Goal: Information Seeking & Learning: Learn about a topic

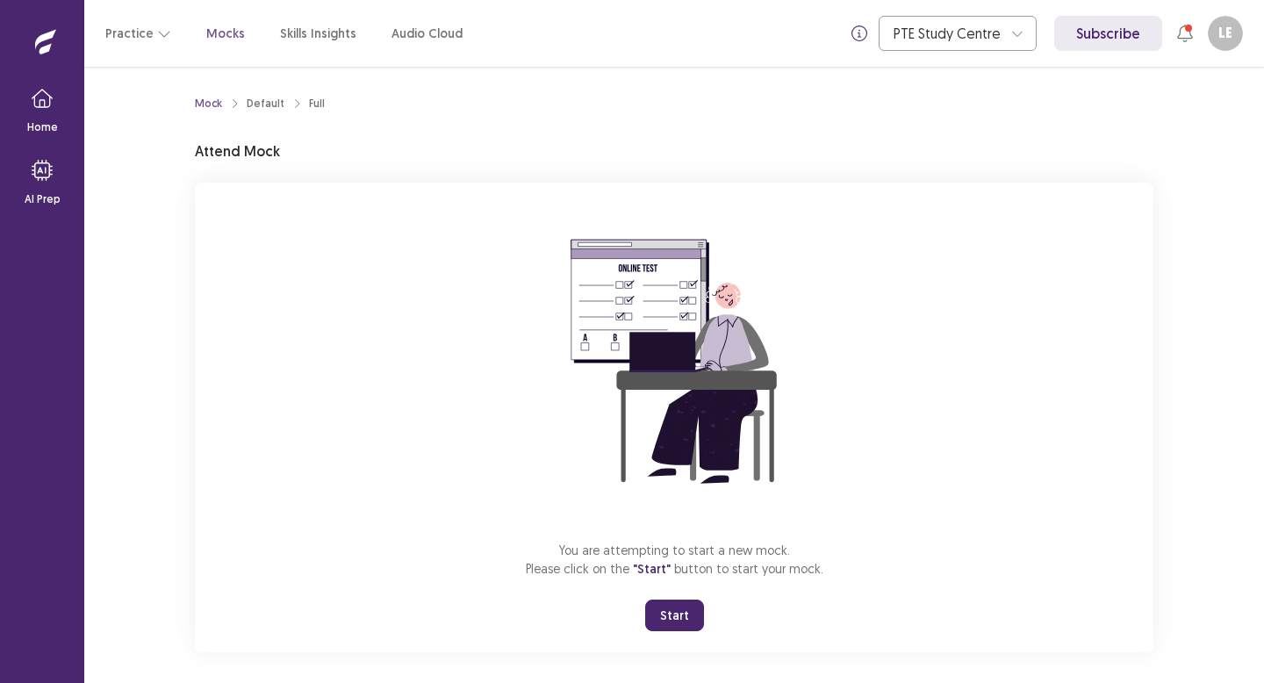
click at [674, 612] on button "Start" at bounding box center [674, 615] width 59 height 32
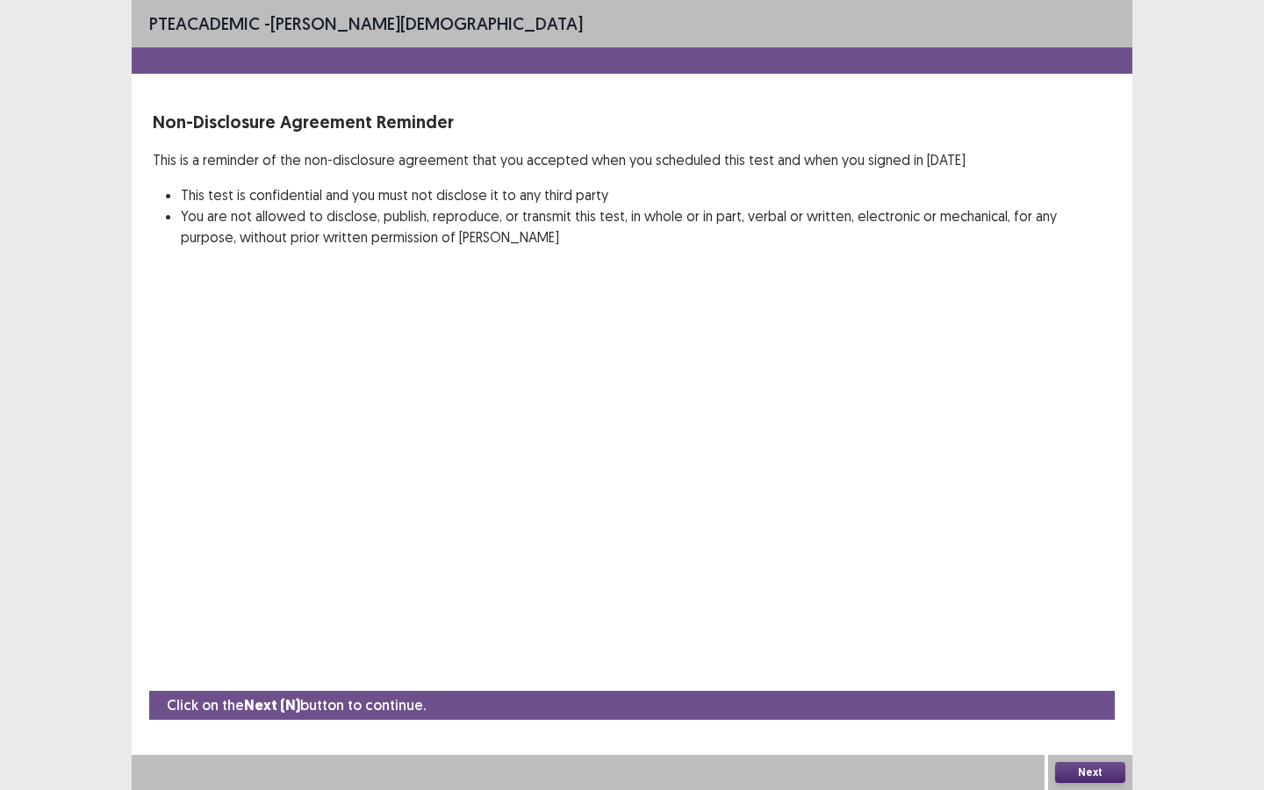
click at [1111, 682] on button "Next" at bounding box center [1090, 772] width 70 height 21
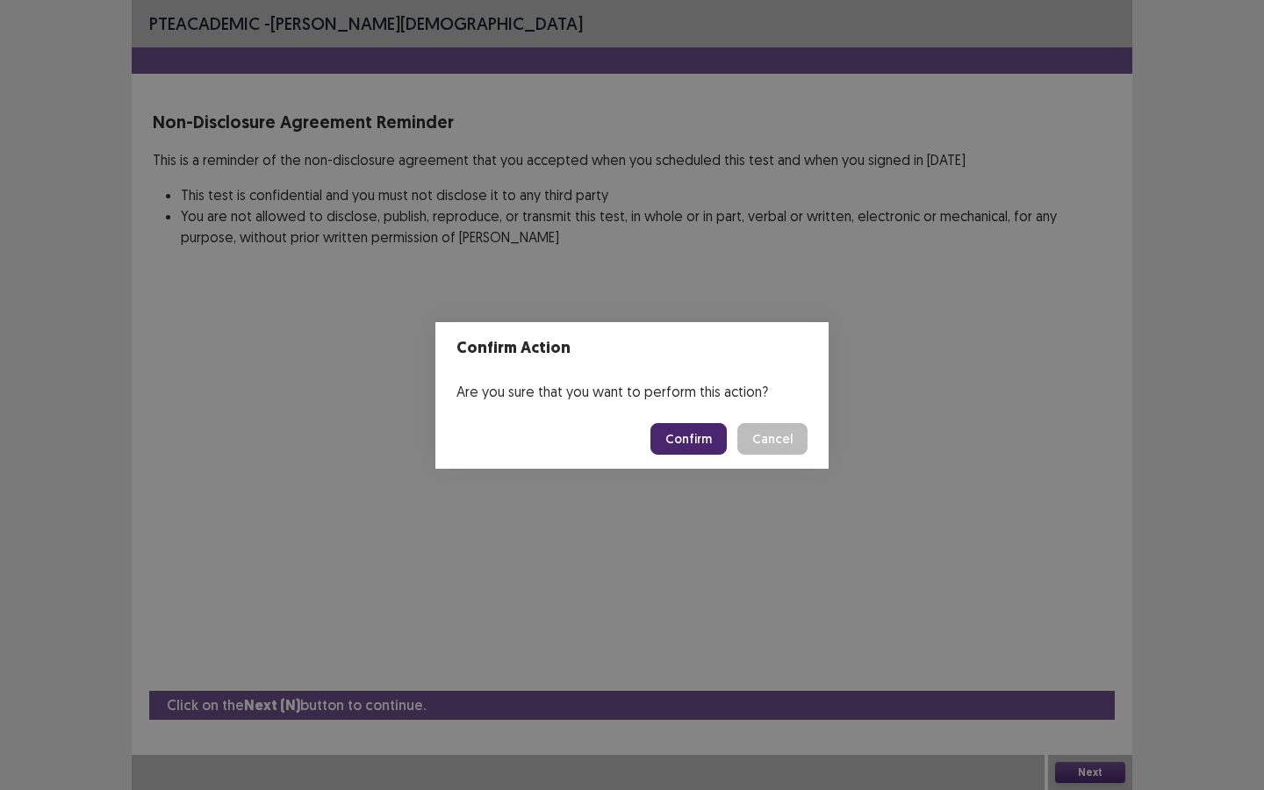
click at [703, 440] on button "Confirm" at bounding box center [688, 439] width 76 height 32
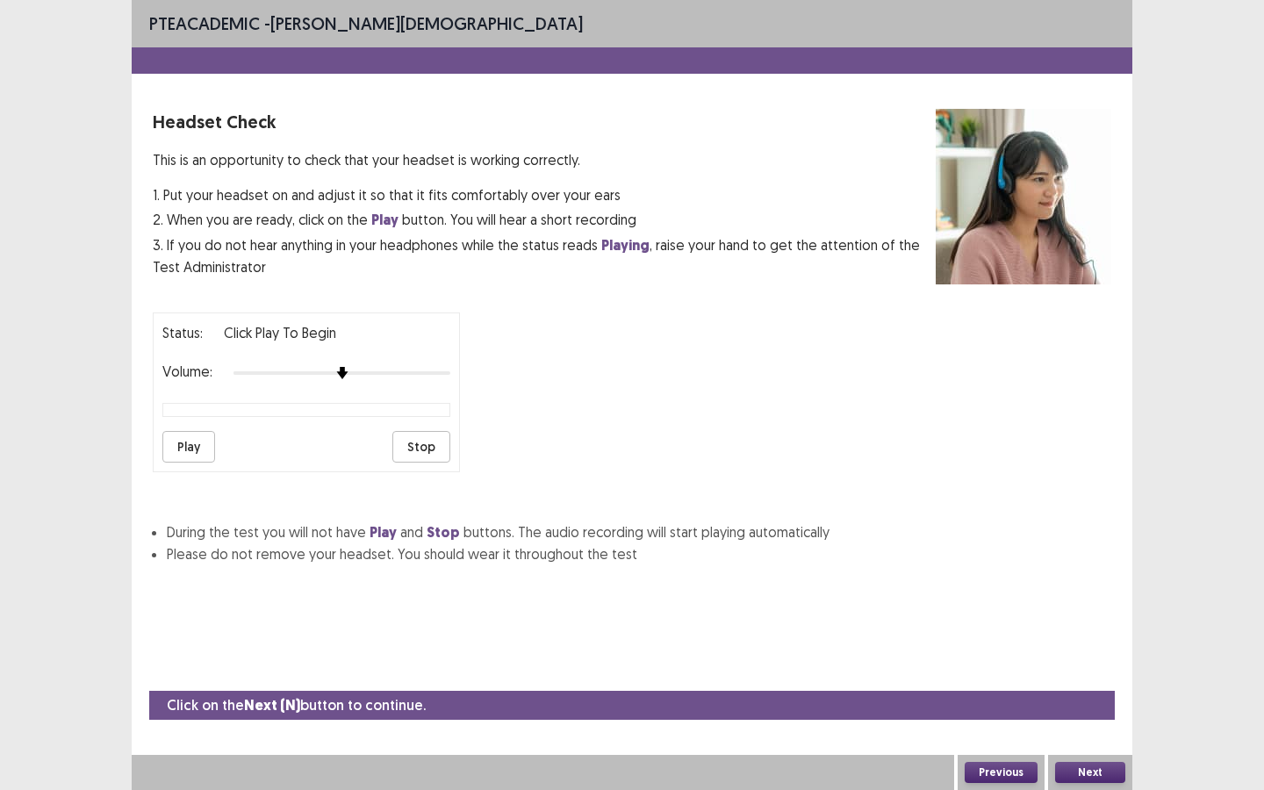
click at [1090, 682] on button "Next" at bounding box center [1090, 772] width 70 height 21
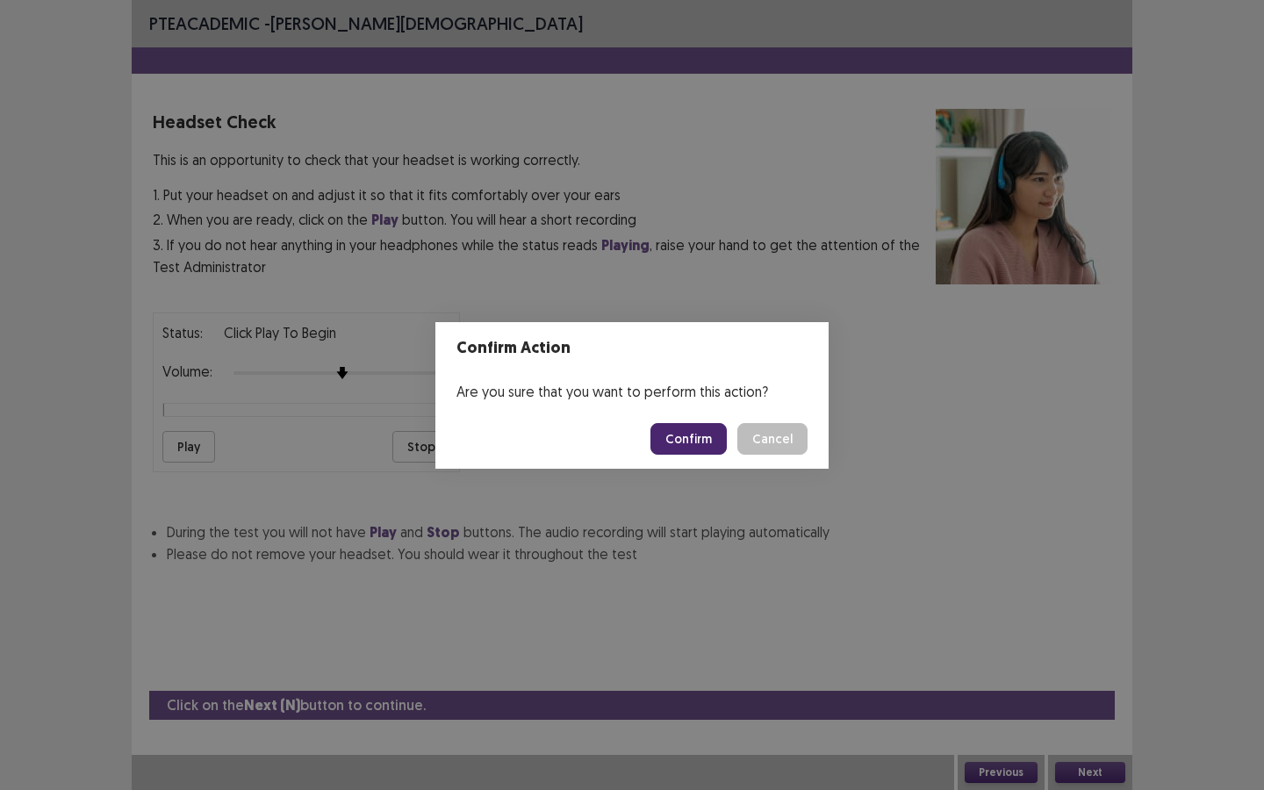
click at [710, 434] on button "Confirm" at bounding box center [688, 439] width 76 height 32
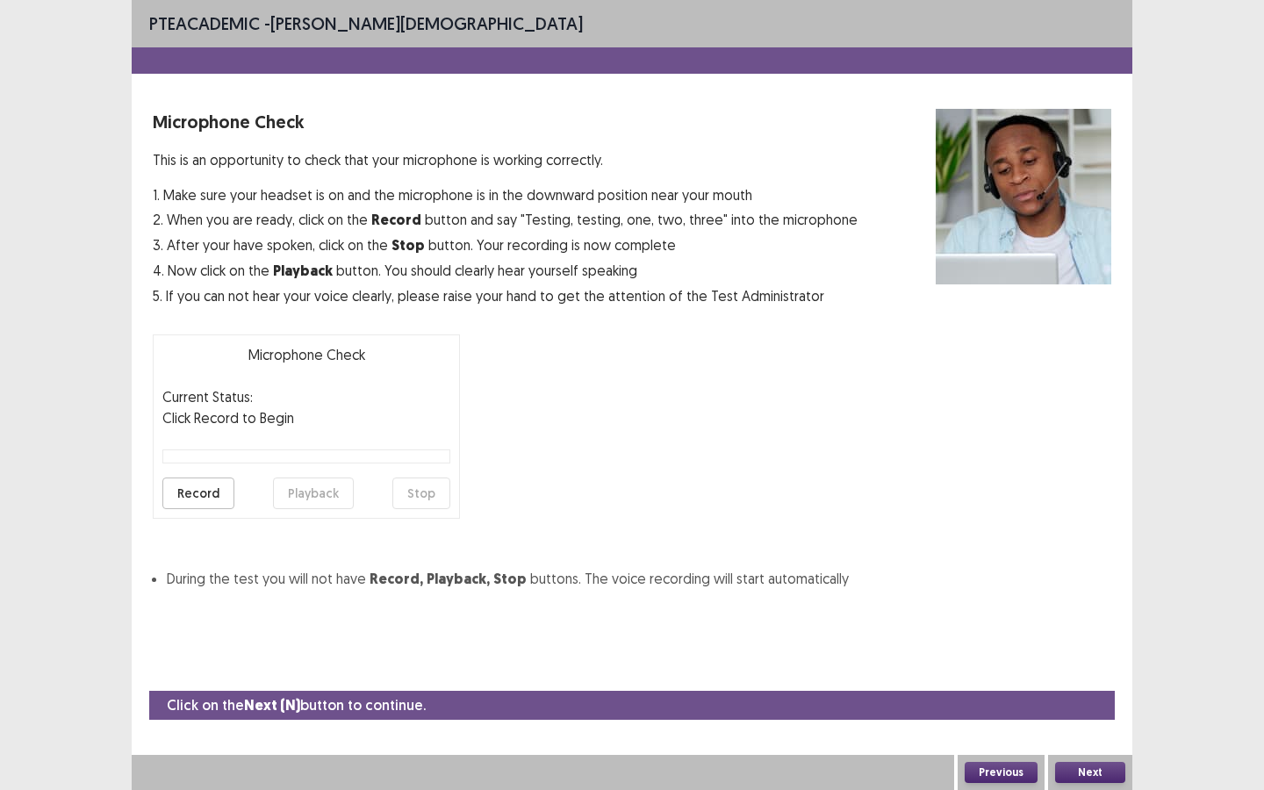
click at [1097, 682] on button "Next" at bounding box center [1090, 772] width 70 height 21
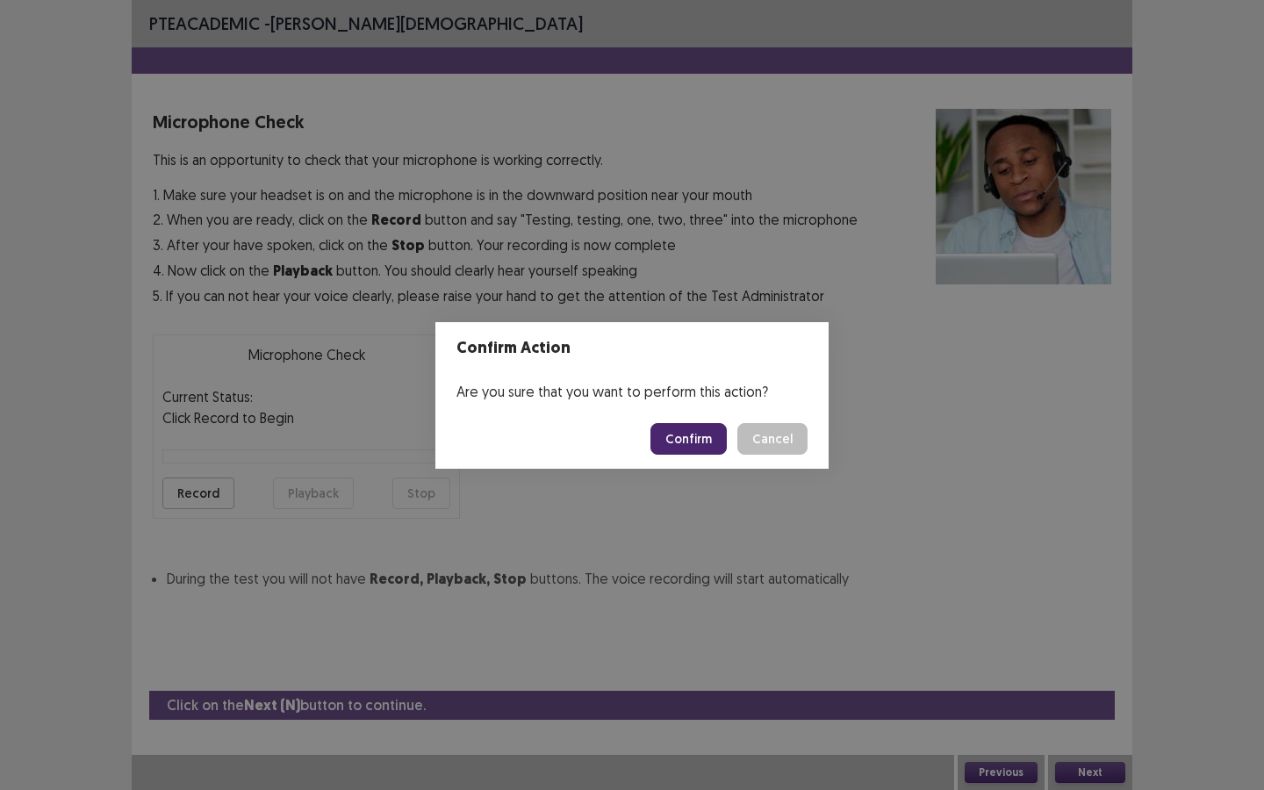
click at [702, 434] on button "Confirm" at bounding box center [688, 439] width 76 height 32
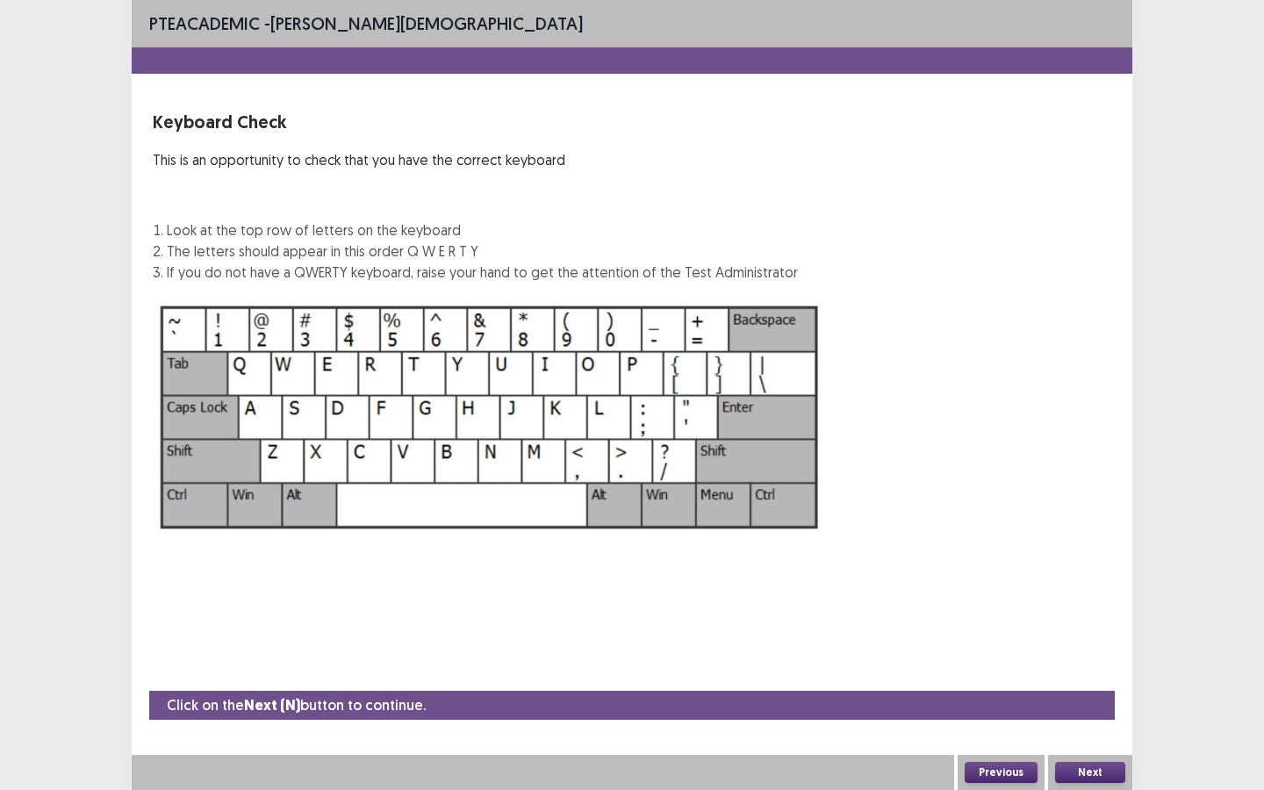
click at [1113, 682] on button "Next" at bounding box center [1090, 772] width 70 height 21
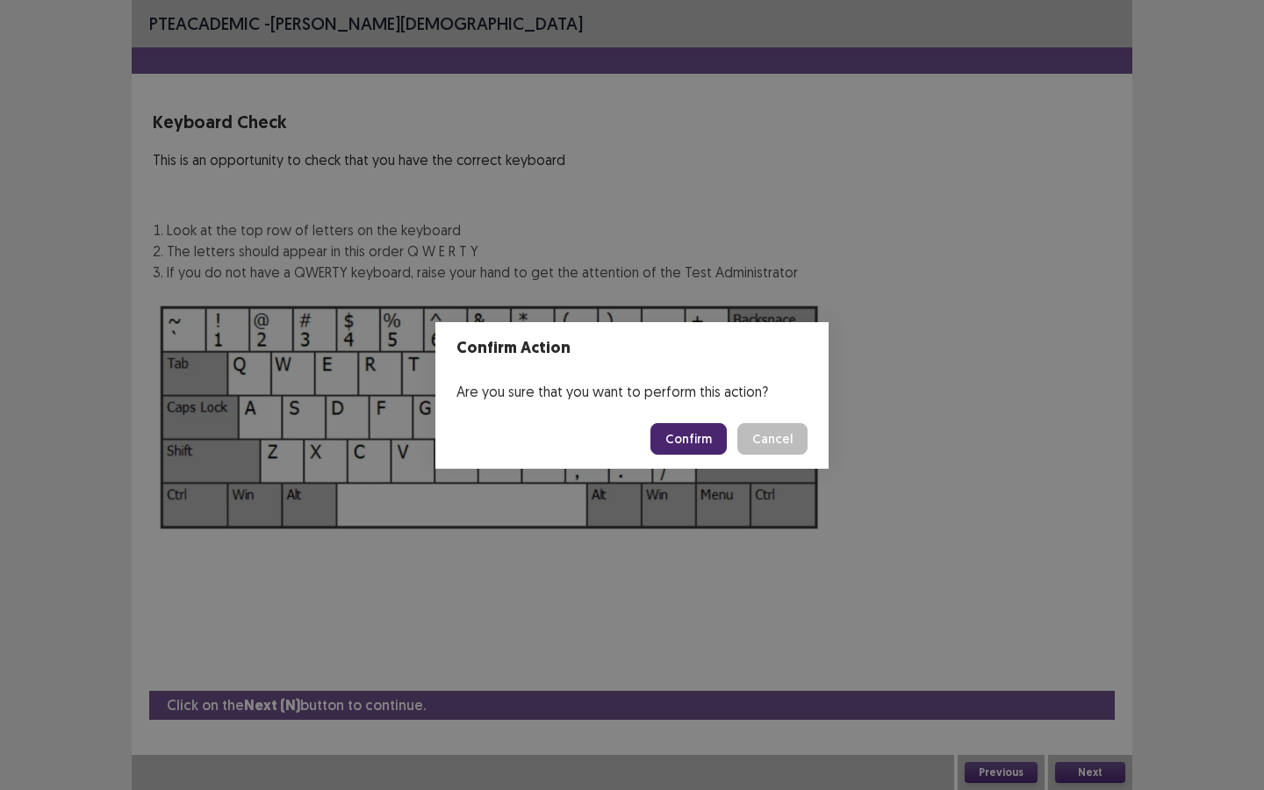
click at [695, 438] on button "Confirm" at bounding box center [688, 439] width 76 height 32
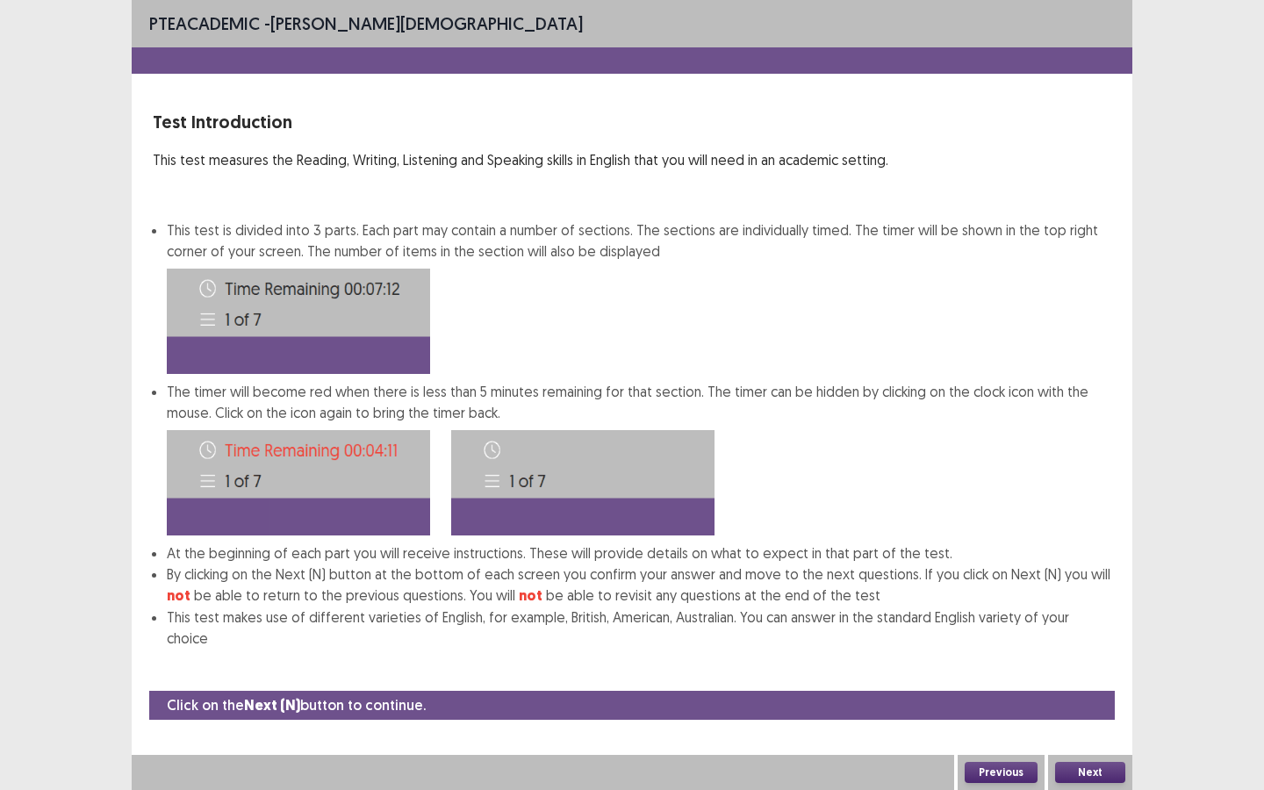
click at [1089, 682] on button "Next" at bounding box center [1090, 772] width 70 height 21
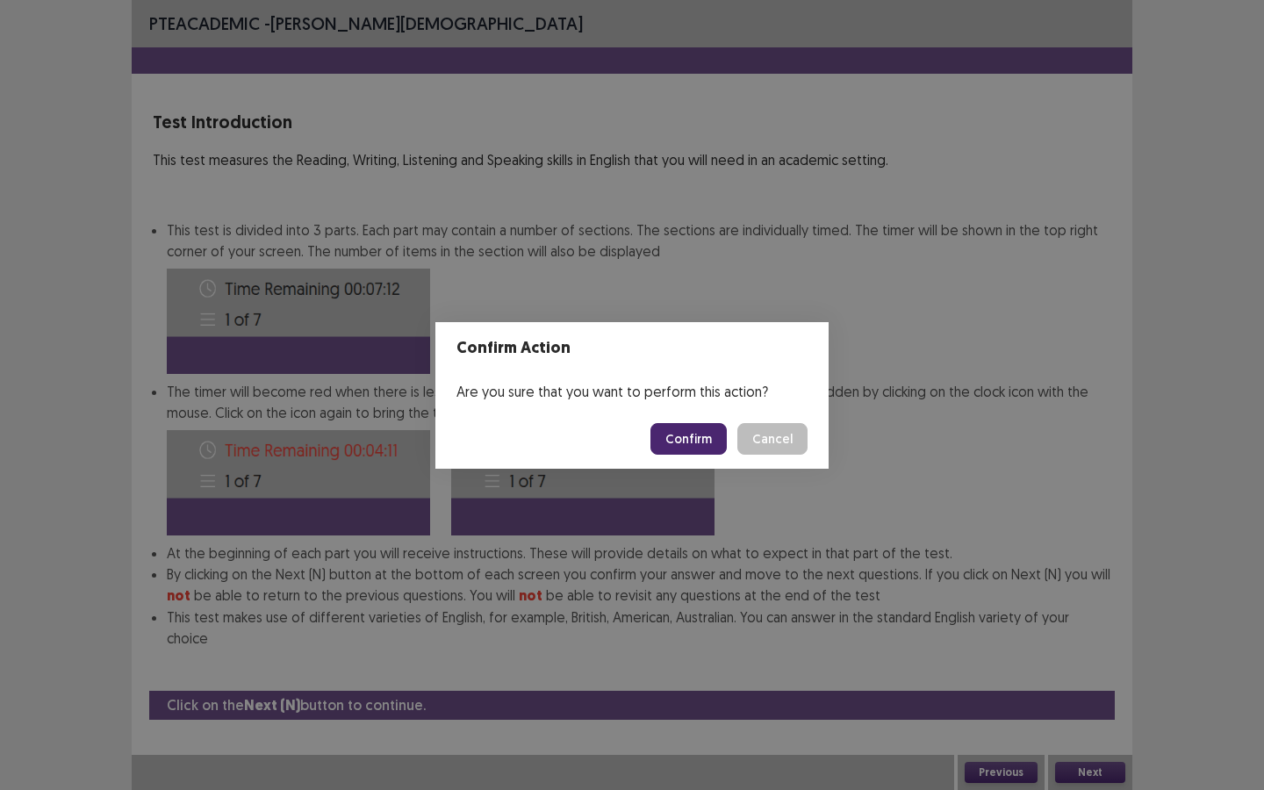
click at [702, 438] on button "Confirm" at bounding box center [688, 439] width 76 height 32
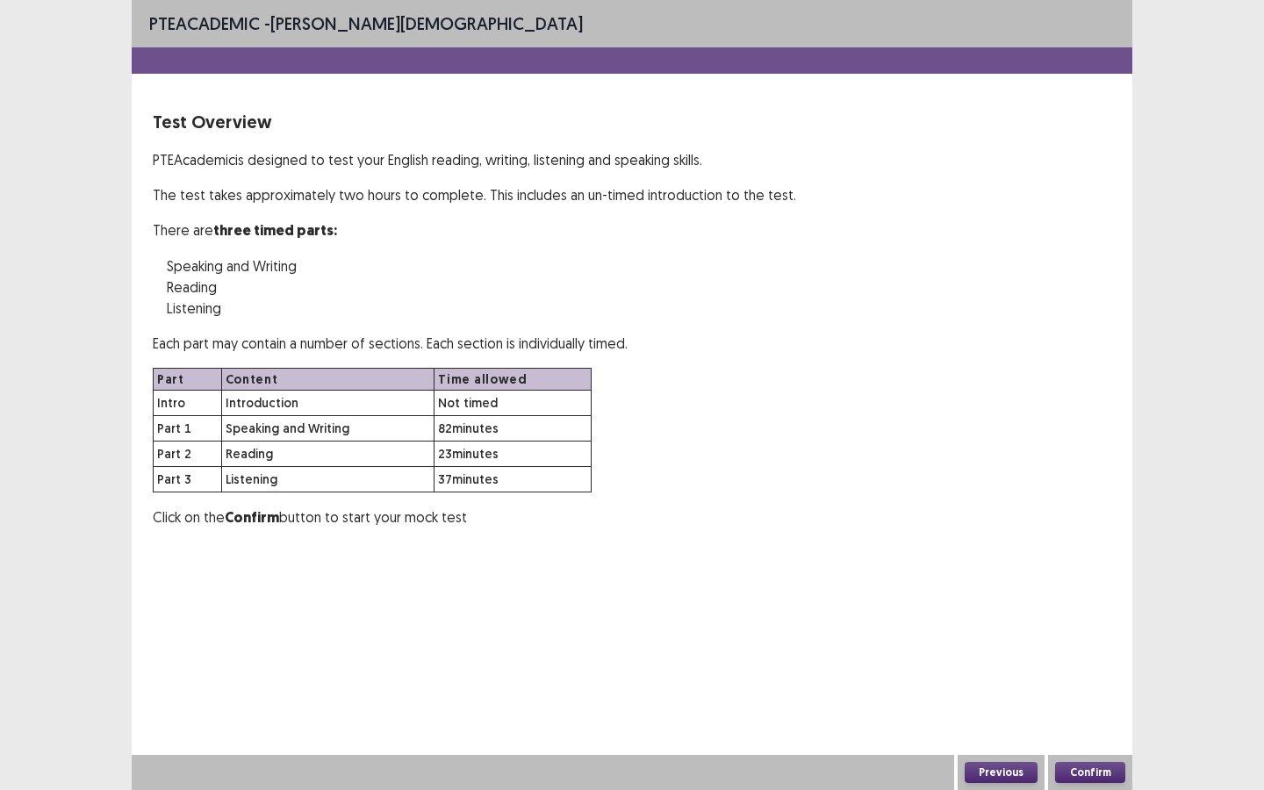
click at [1113, 682] on button "Confirm" at bounding box center [1090, 772] width 70 height 21
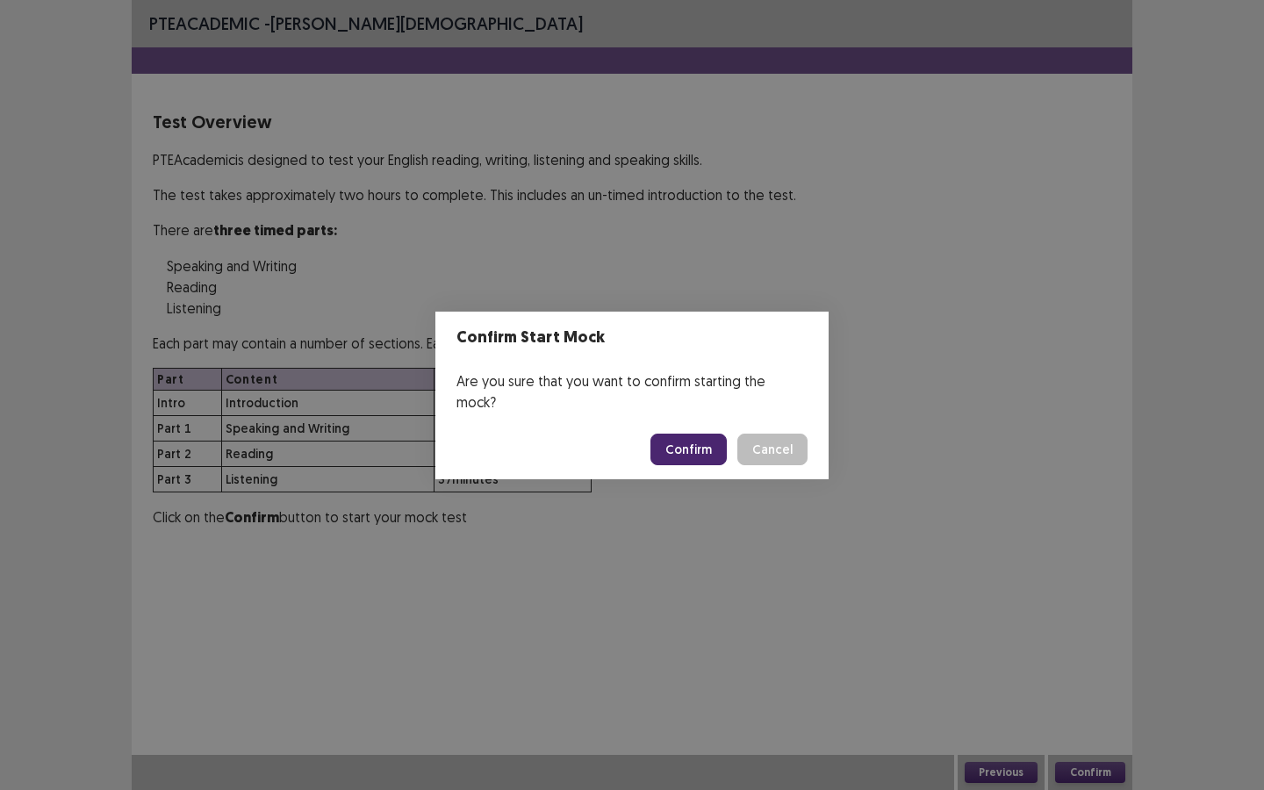
click at [704, 440] on button "Confirm" at bounding box center [688, 449] width 76 height 32
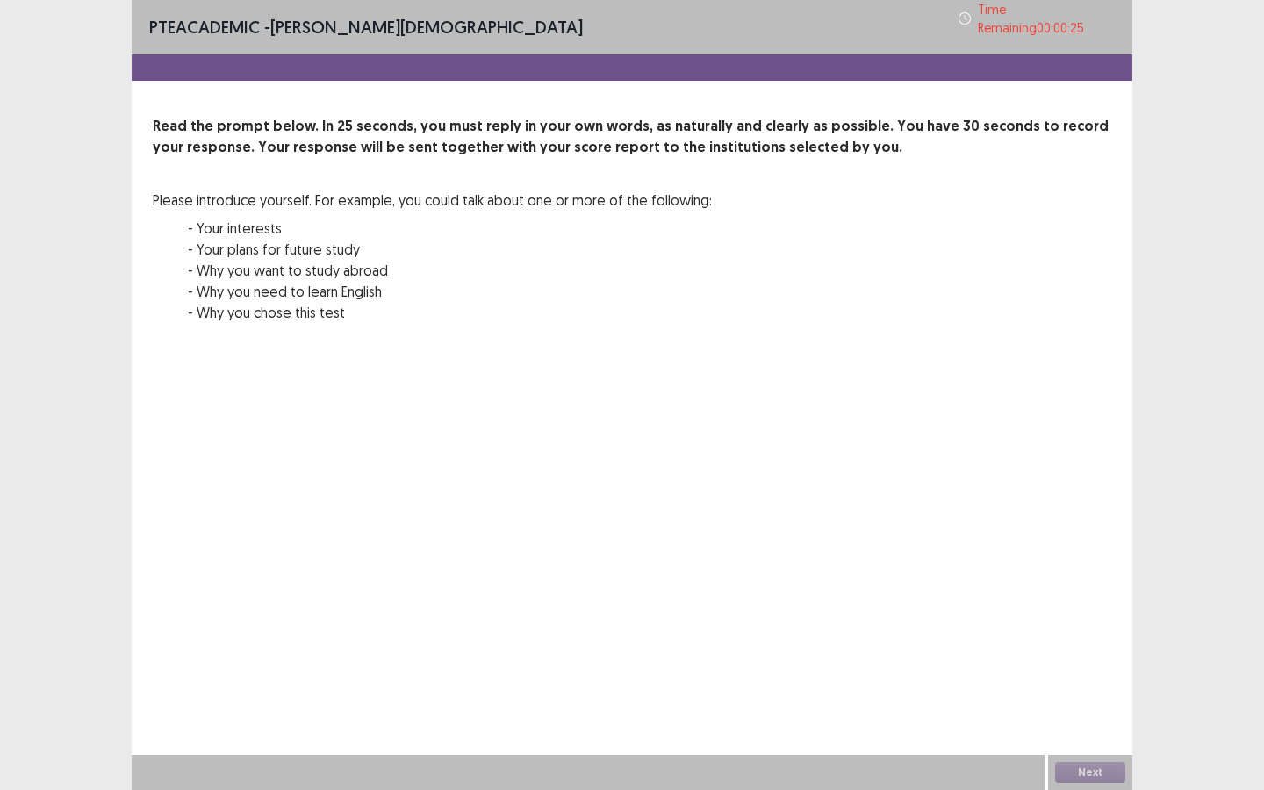
click at [745, 440] on div "PTE academic - Lusi Evanti Time Remaining 00 : 00 : 25 Read the prompt below. I…" at bounding box center [632, 395] width 1000 height 790
click at [1078, 682] on div "Next" at bounding box center [1090, 772] width 84 height 35
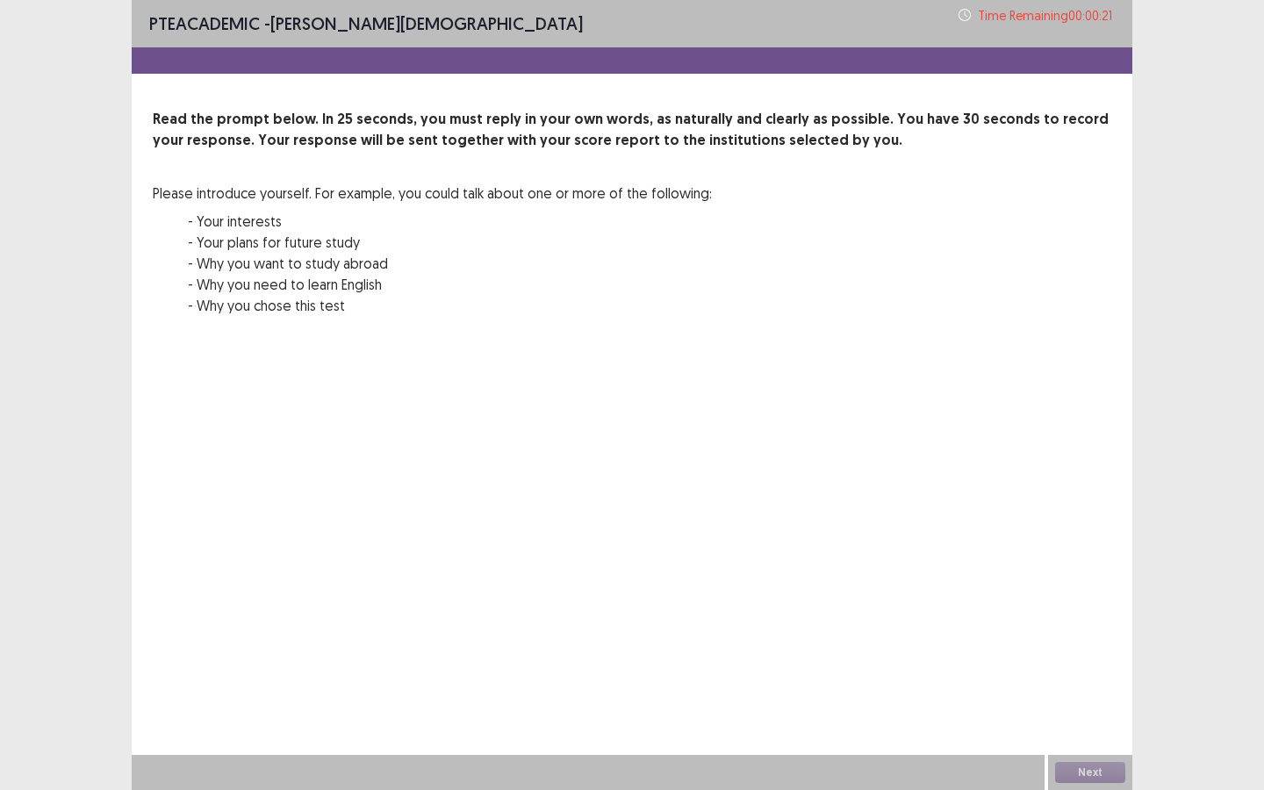
click at [774, 290] on div "Read the prompt below. In 25 seconds, you must reply in your own words, as natu…" at bounding box center [632, 223] width 958 height 228
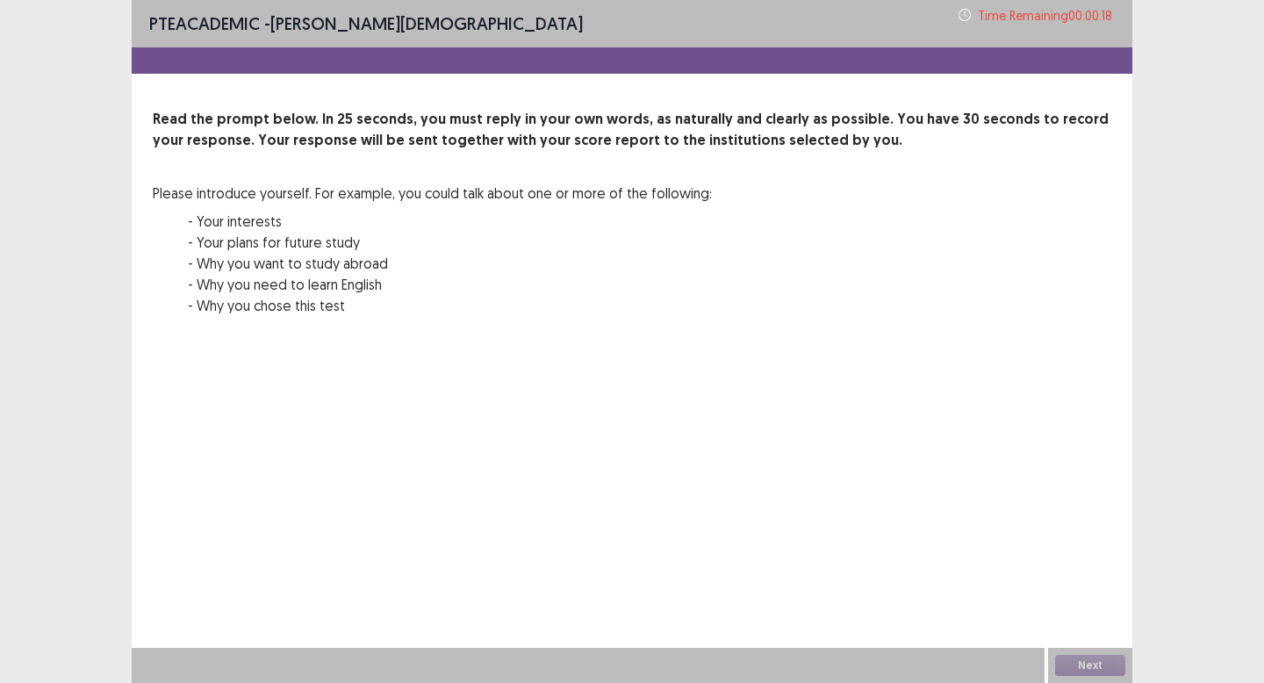
click at [1059, 663] on div "Next" at bounding box center [1090, 665] width 84 height 35
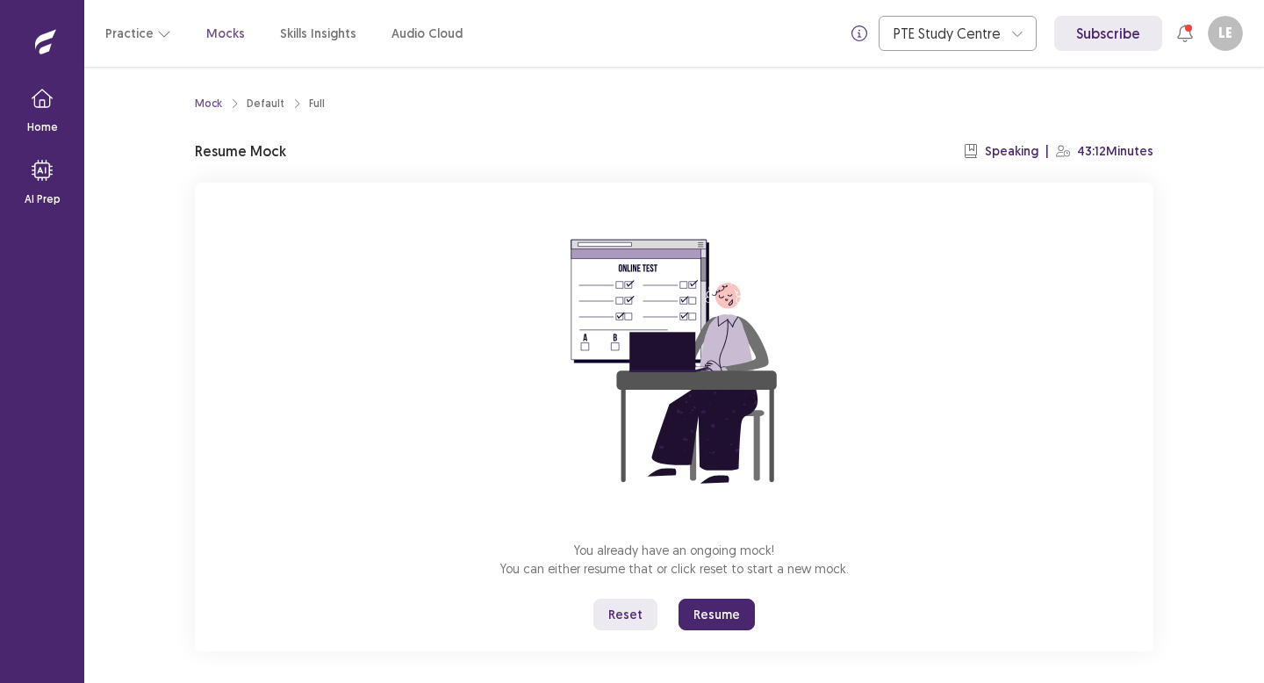
click at [706, 622] on button "Resume" at bounding box center [716, 614] width 76 height 32
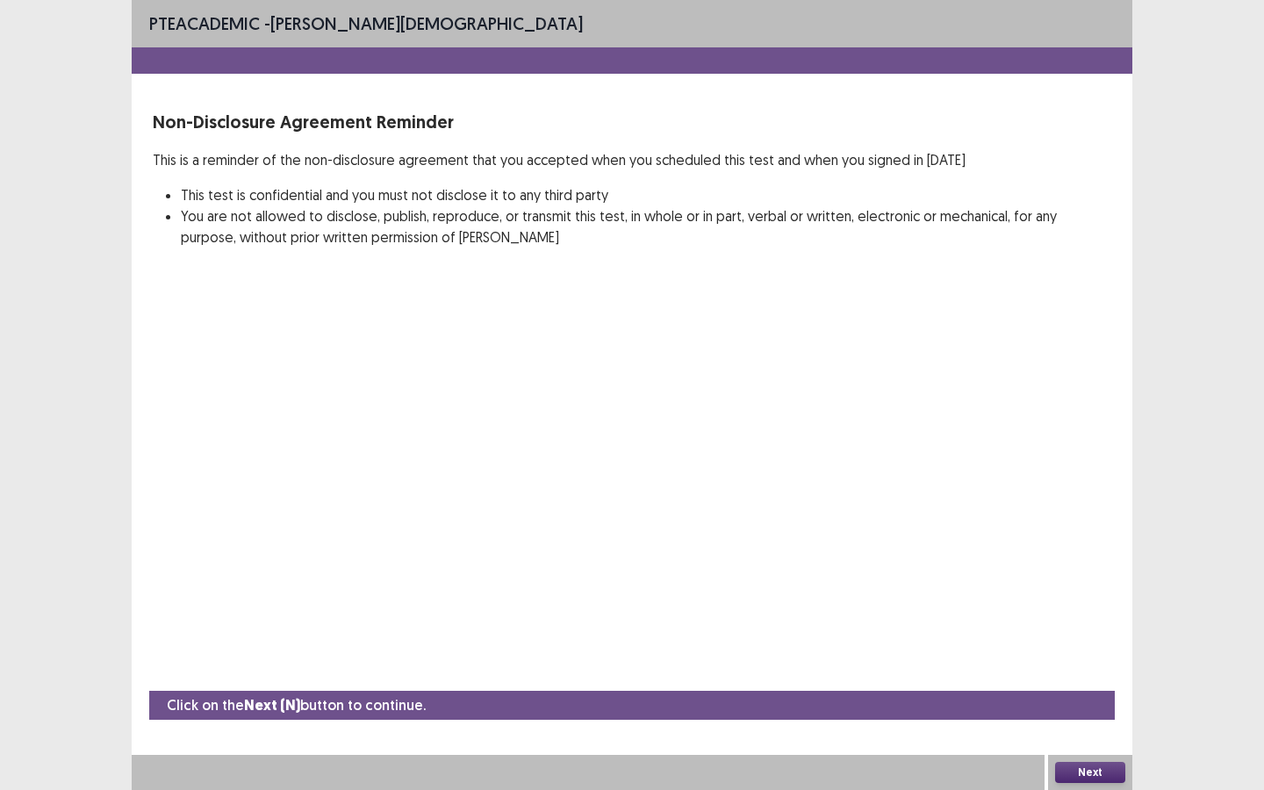
click at [1084, 682] on button "Next" at bounding box center [1090, 772] width 70 height 21
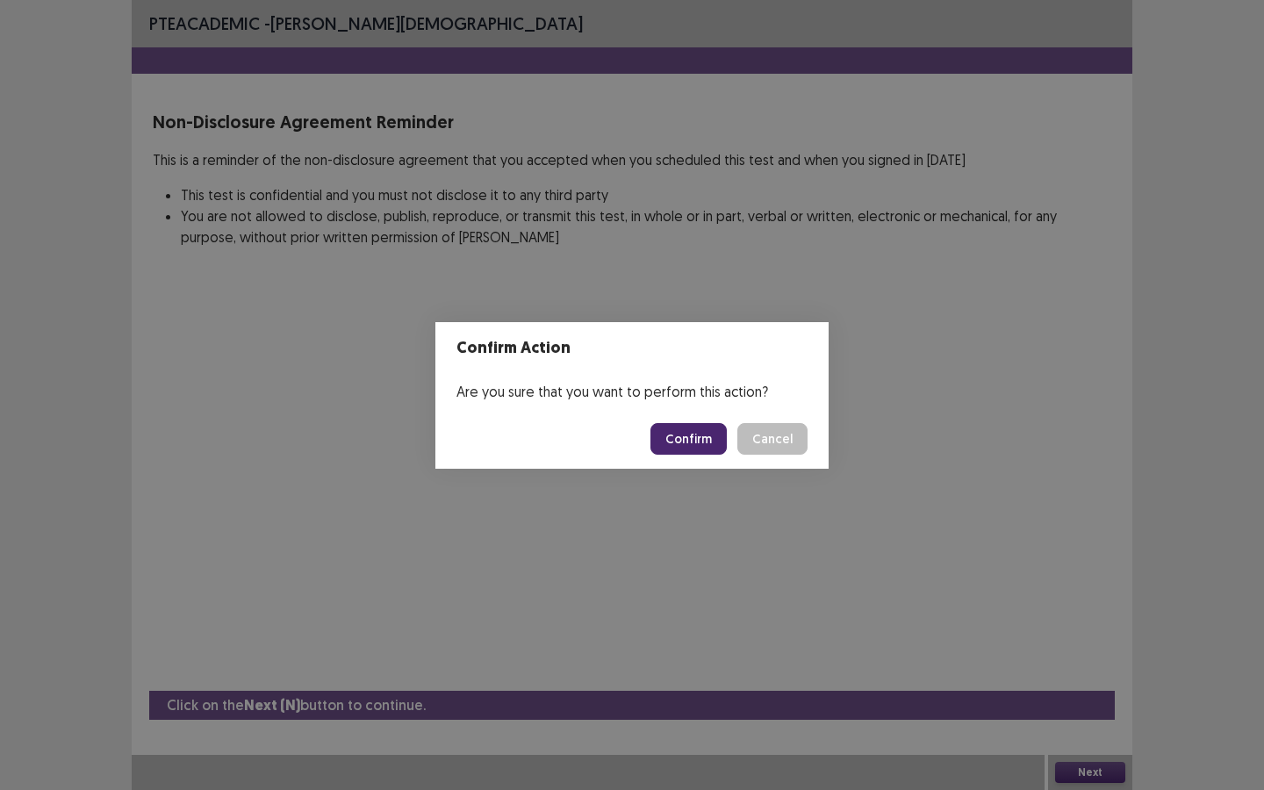
click at [722, 440] on button "Confirm" at bounding box center [688, 439] width 76 height 32
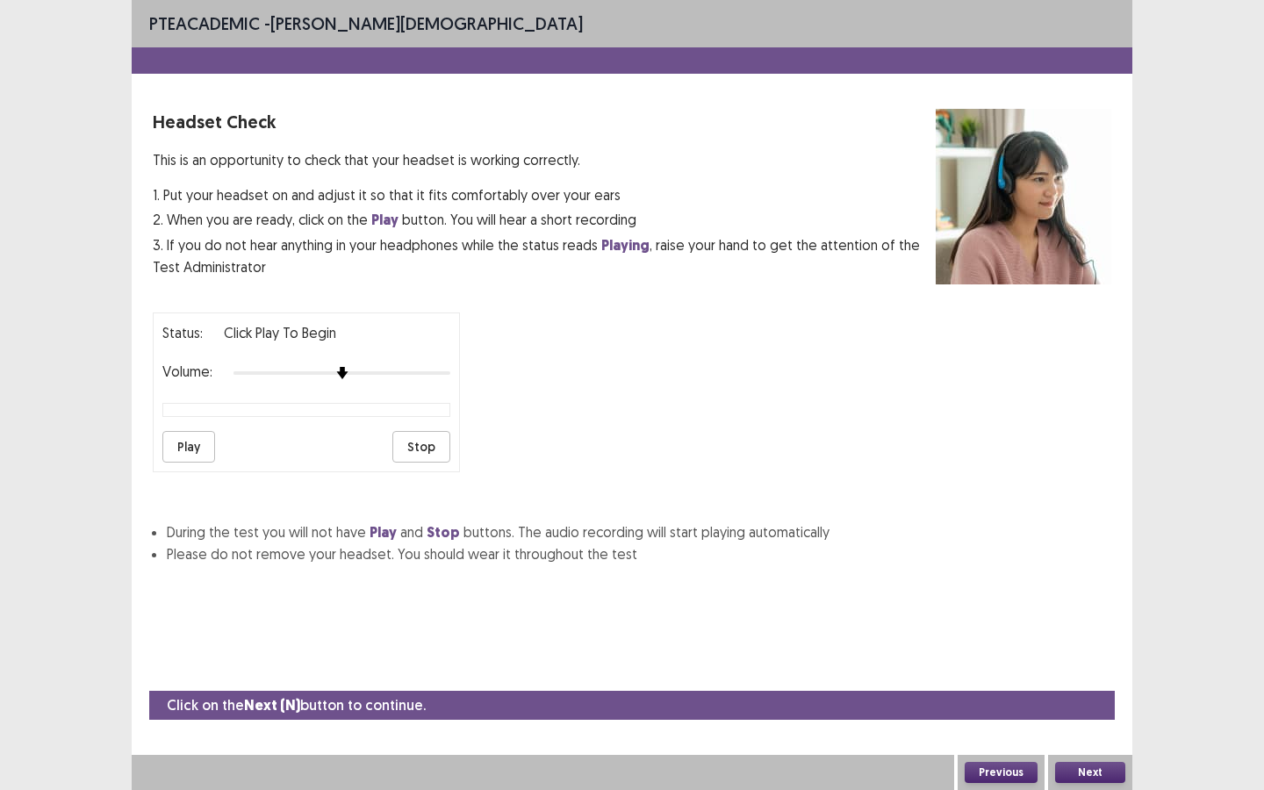
click at [1085, 682] on button "Next" at bounding box center [1090, 772] width 70 height 21
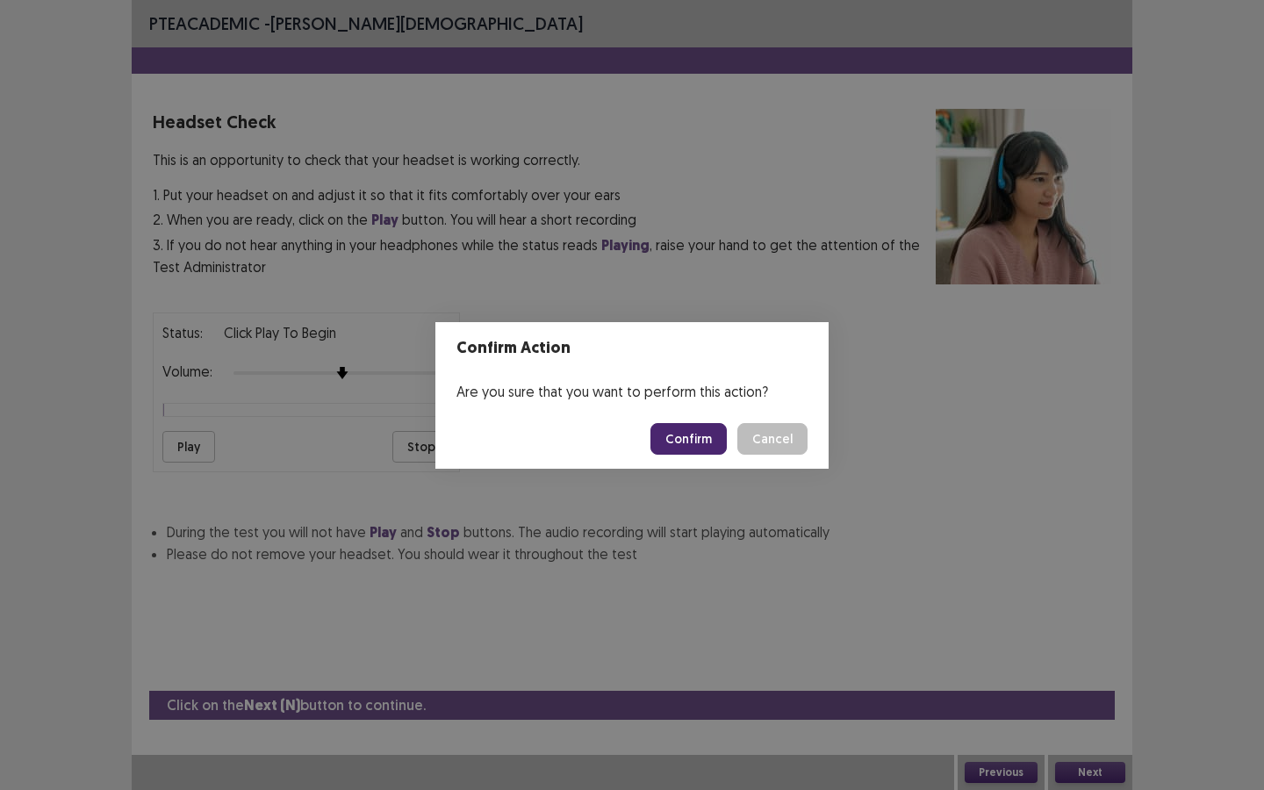
click at [675, 446] on button "Confirm" at bounding box center [688, 439] width 76 height 32
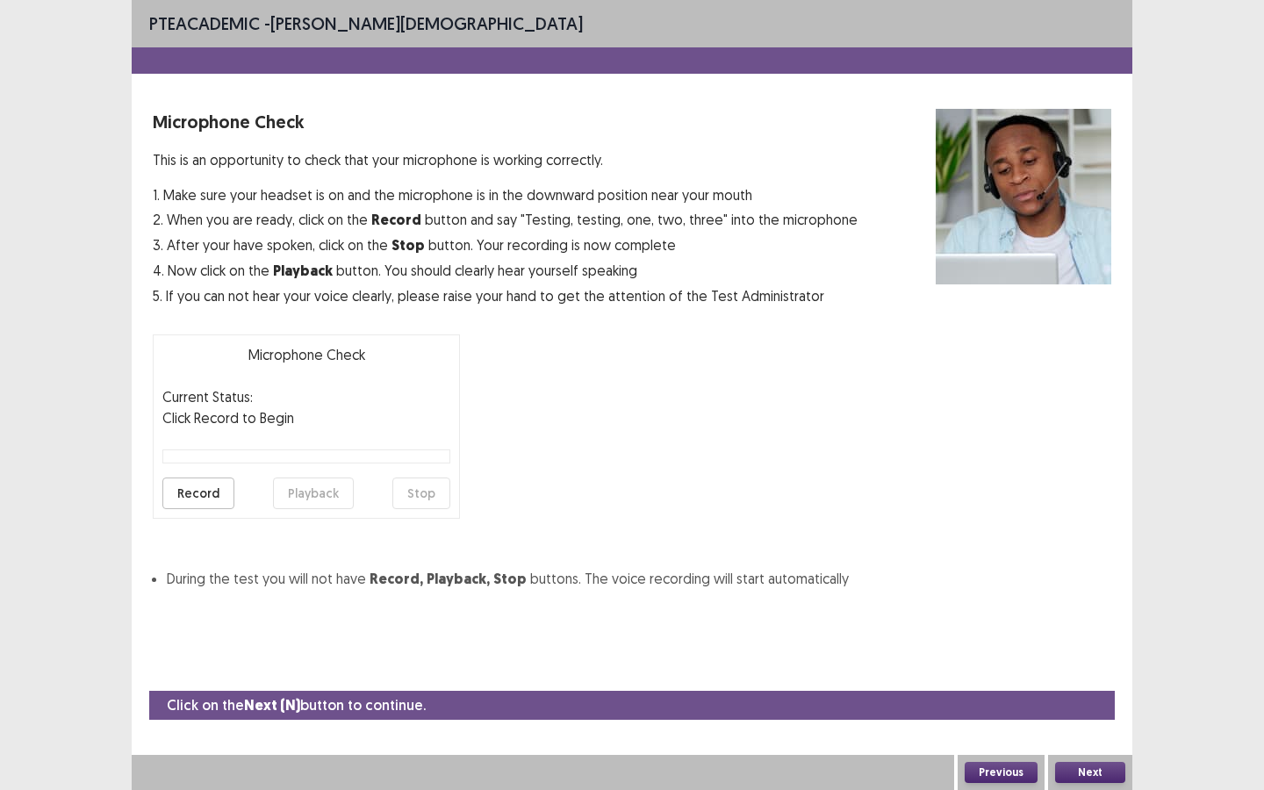
click at [1060, 682] on button "Next" at bounding box center [1090, 772] width 70 height 21
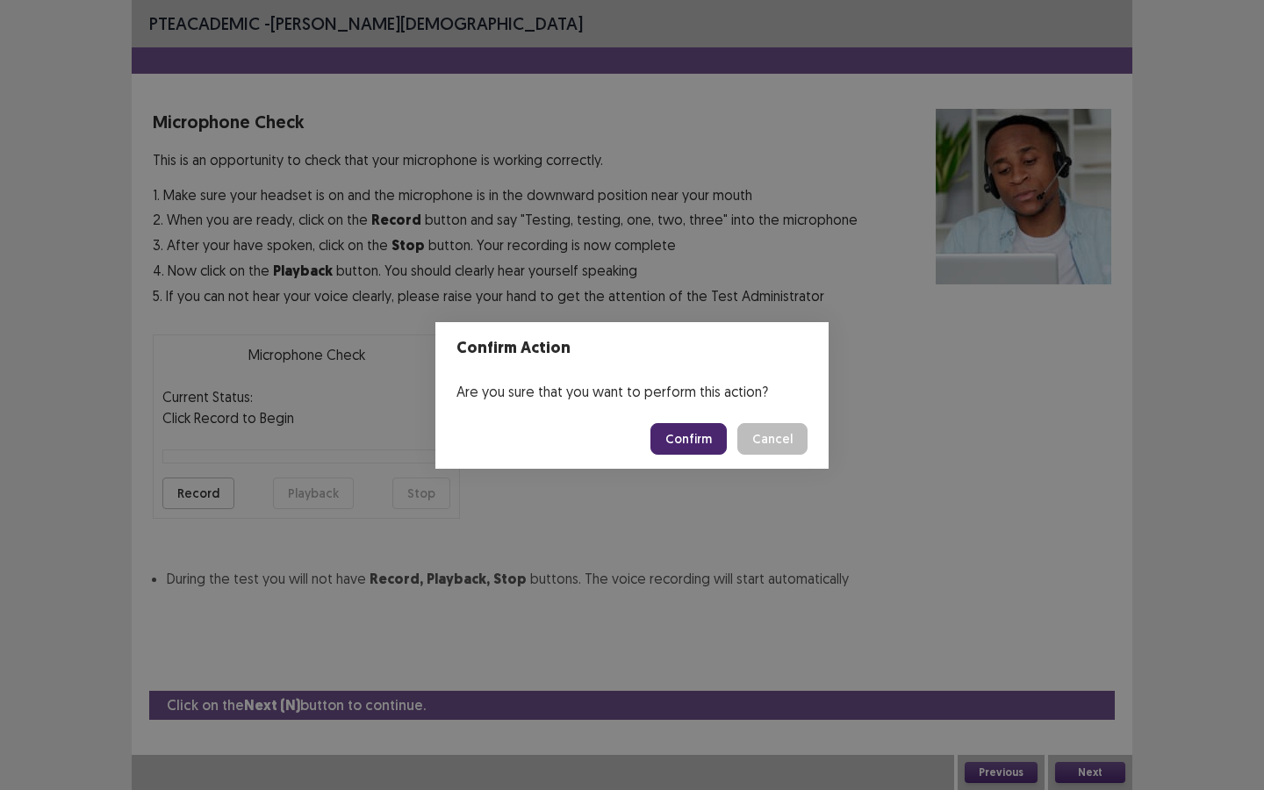
click at [700, 442] on button "Confirm" at bounding box center [688, 439] width 76 height 32
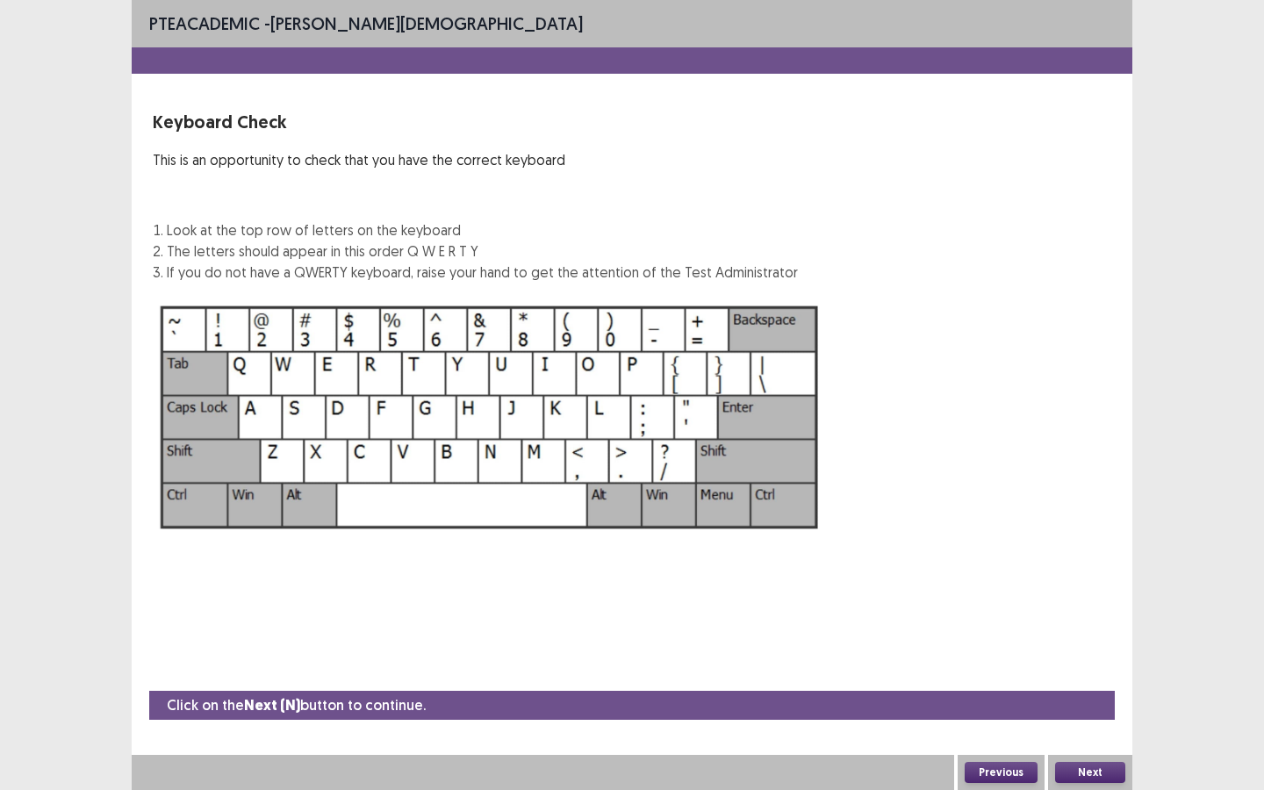
click at [1085, 682] on button "Next" at bounding box center [1090, 772] width 70 height 21
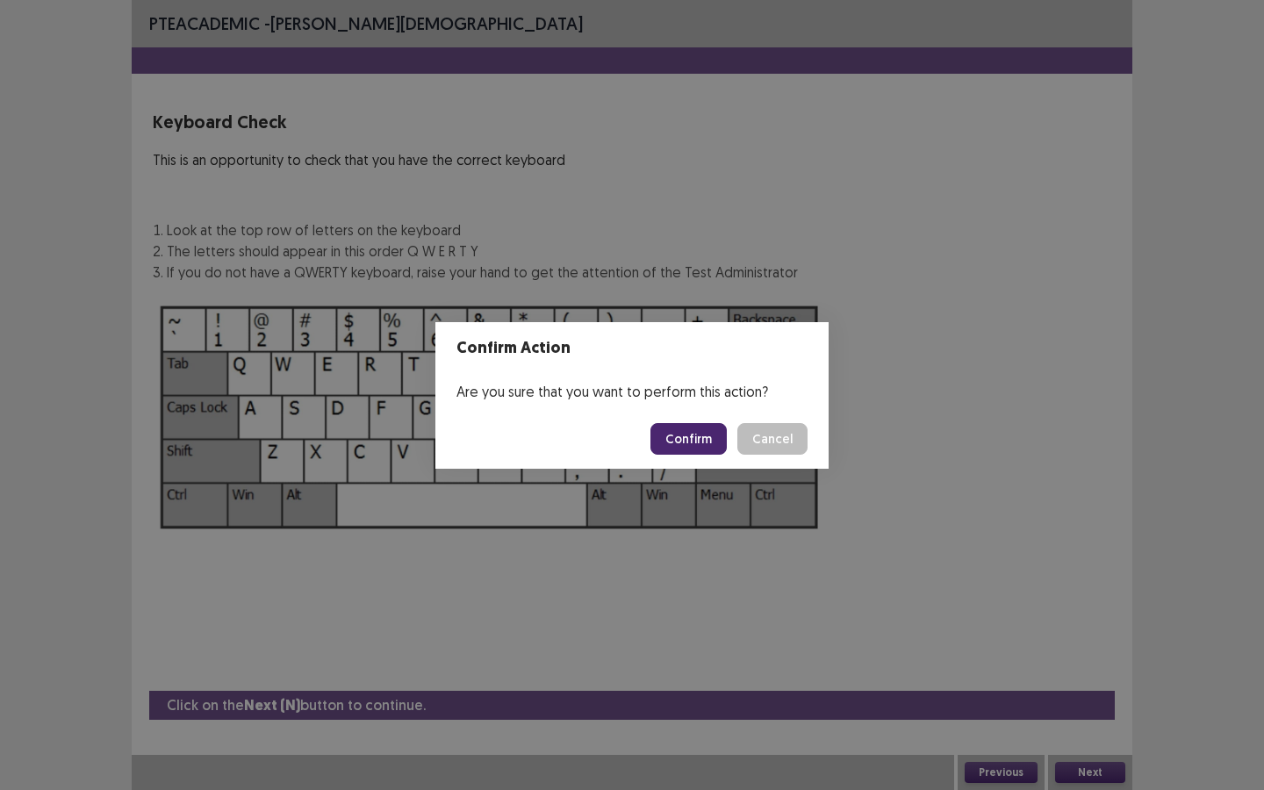
click at [694, 439] on button "Confirm" at bounding box center [688, 439] width 76 height 32
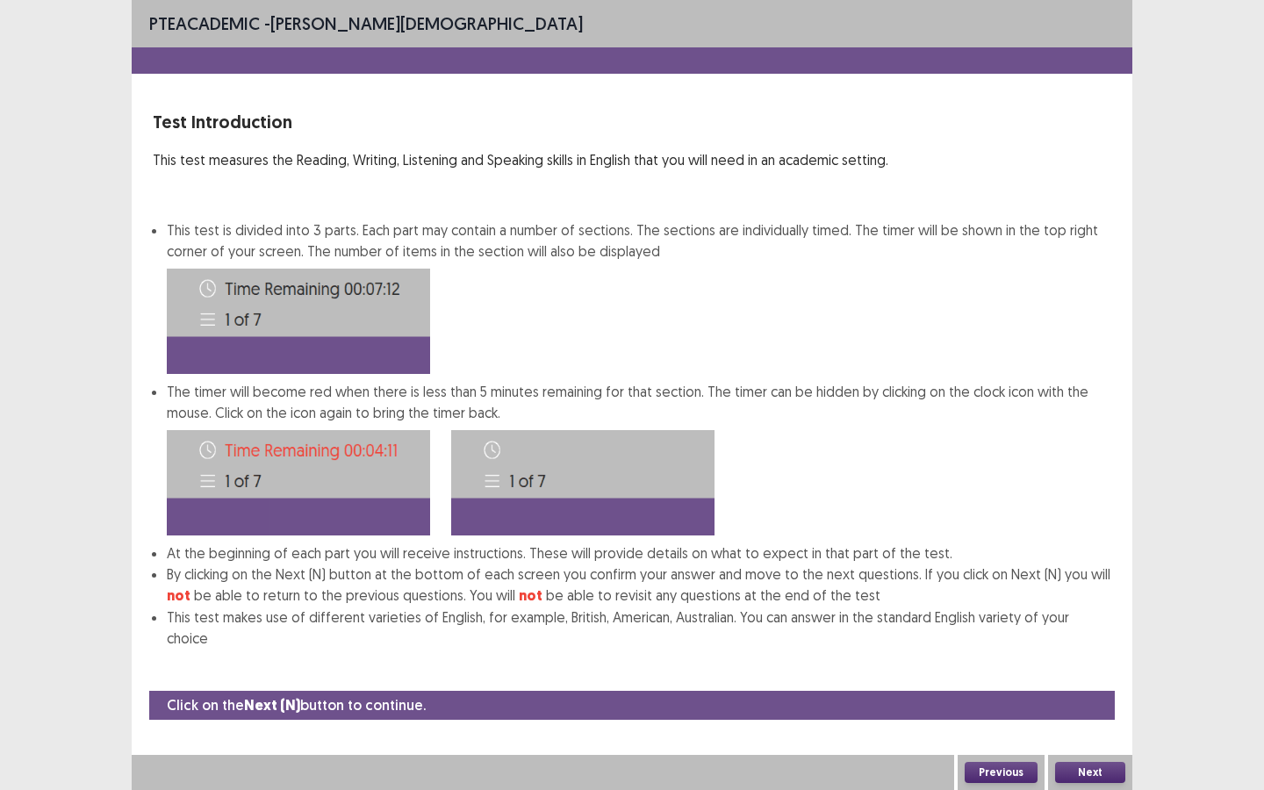
click at [1091, 682] on button "Next" at bounding box center [1090, 772] width 70 height 21
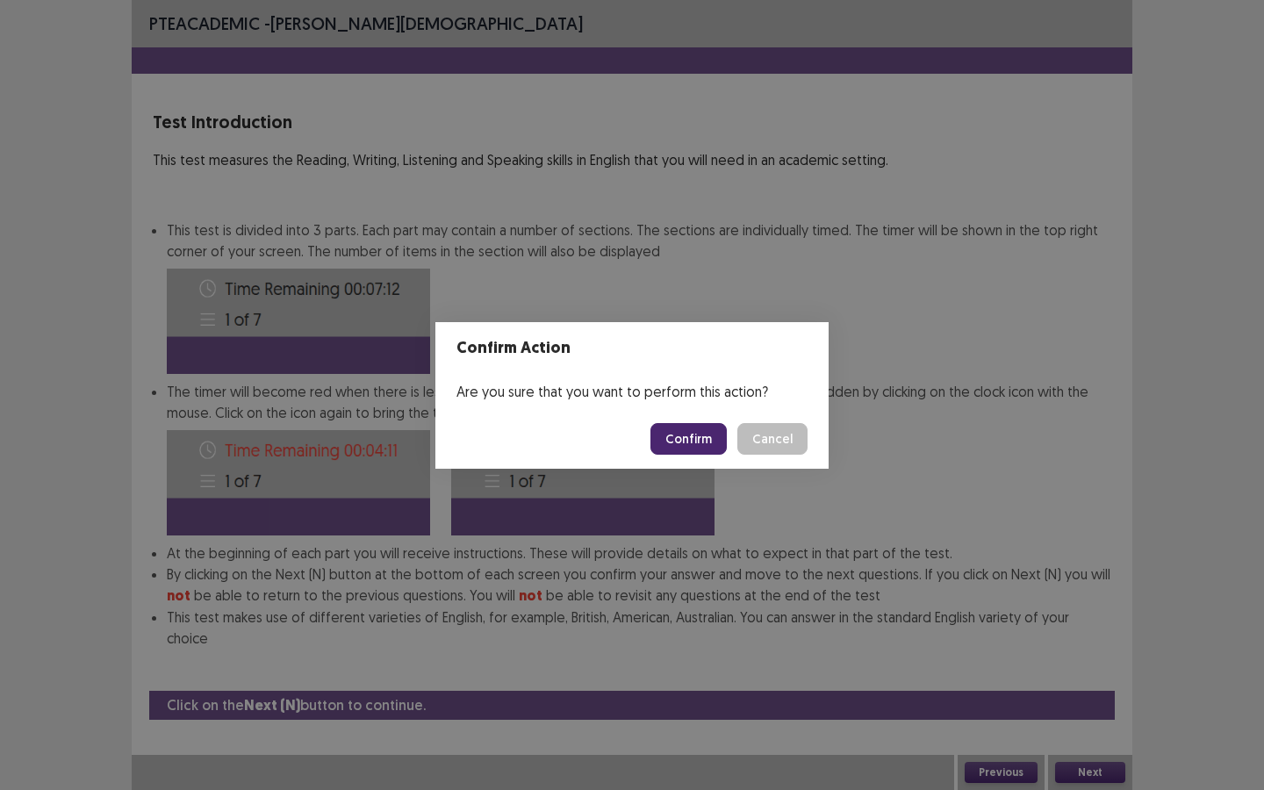
click at [719, 439] on button "Confirm" at bounding box center [688, 439] width 76 height 32
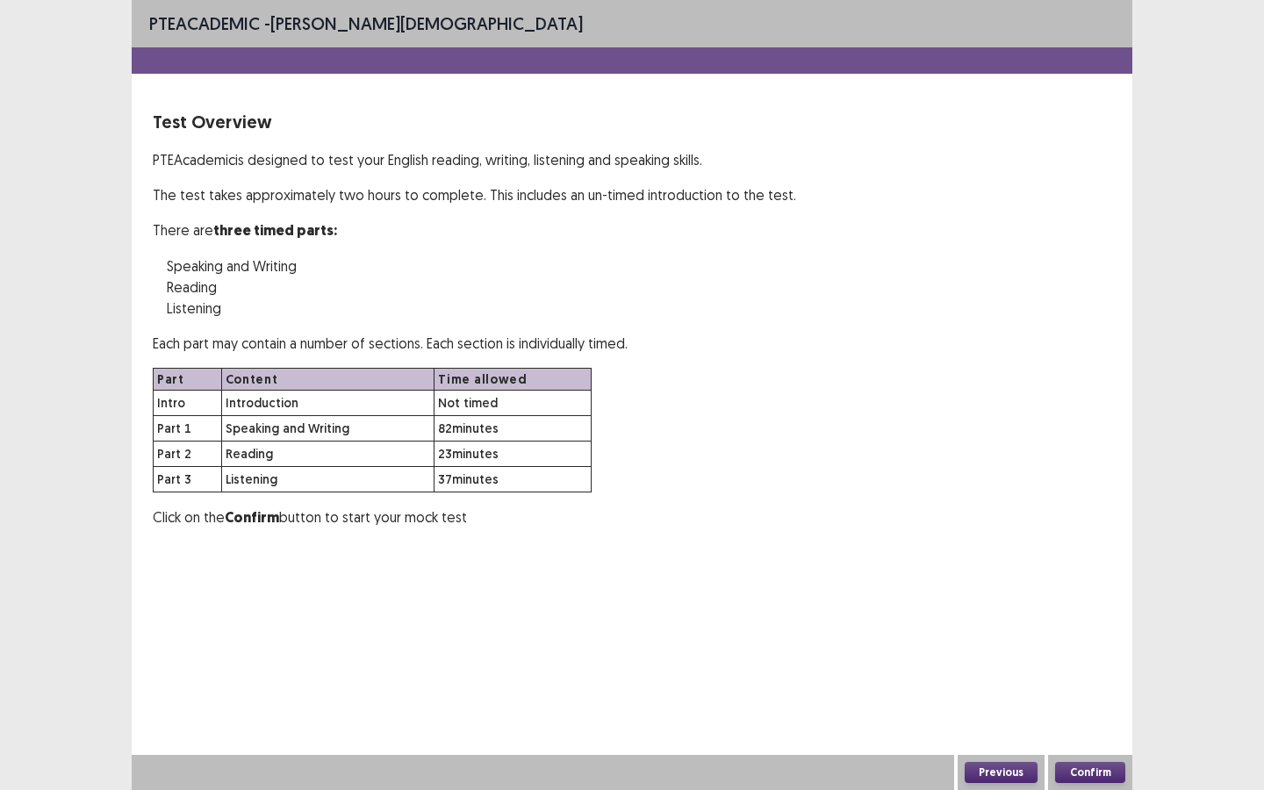
click at [1091, 682] on button "Confirm" at bounding box center [1090, 772] width 70 height 21
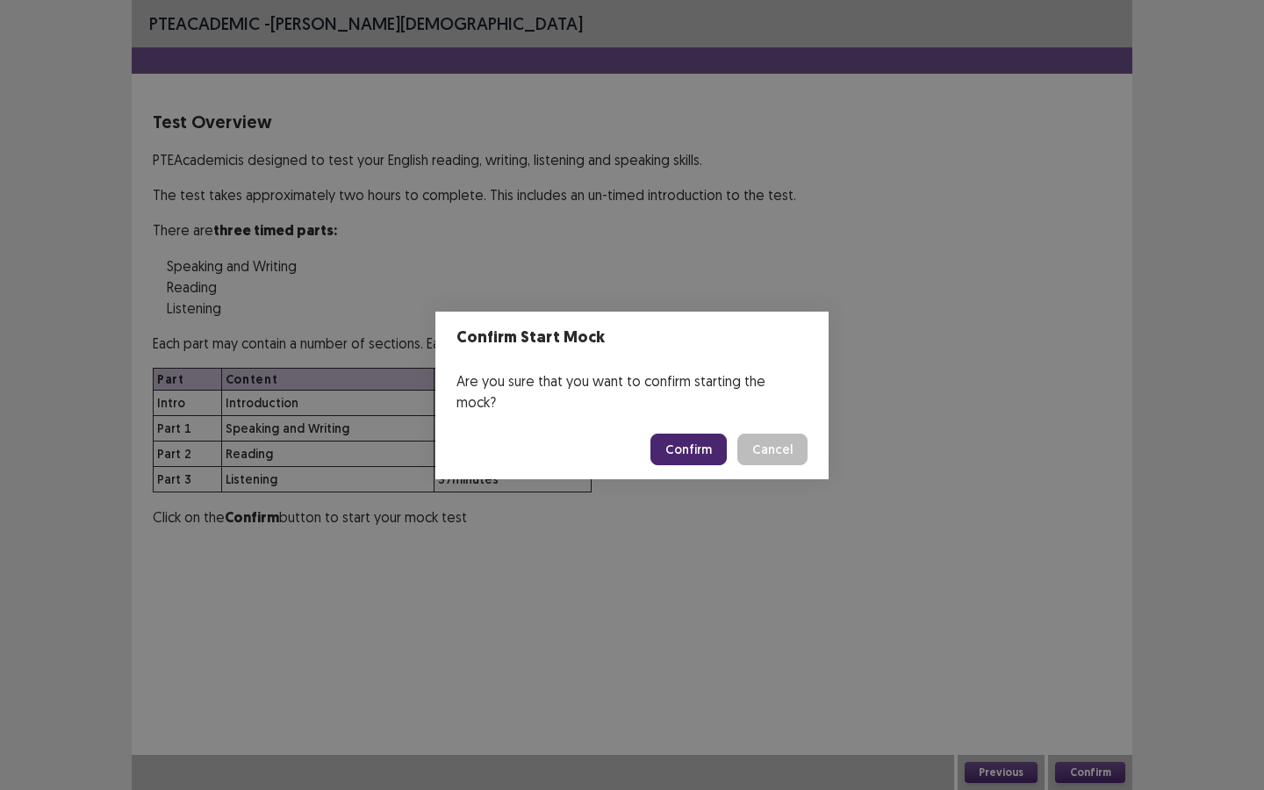
click at [693, 433] on button "Confirm" at bounding box center [688, 449] width 76 height 32
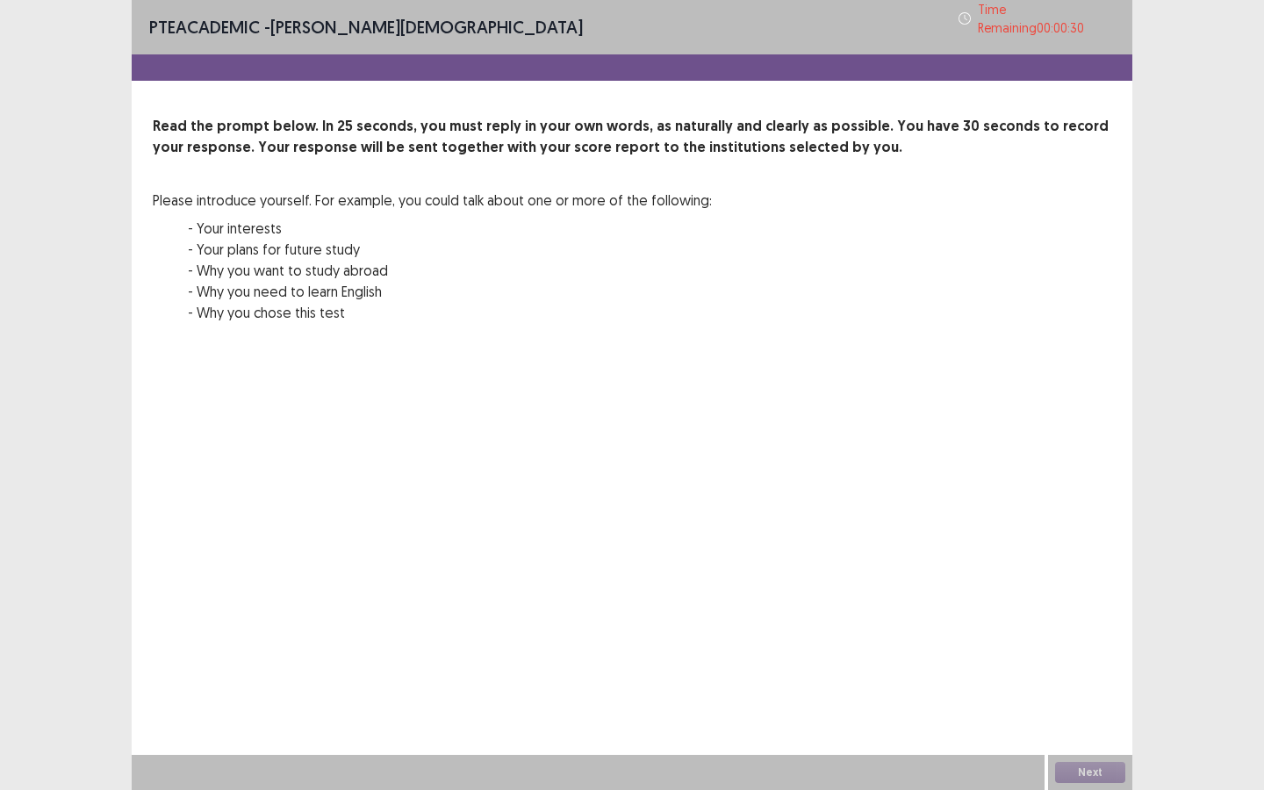
click at [1096, 682] on div "Next" at bounding box center [1090, 772] width 84 height 35
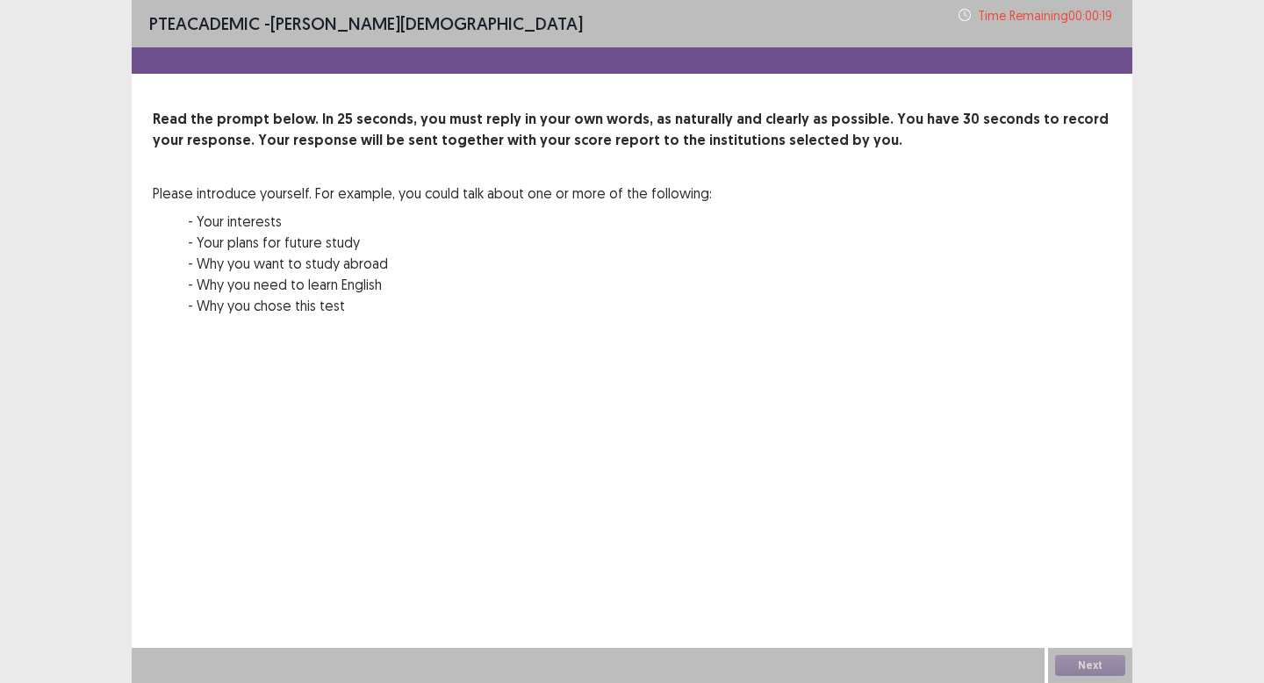
click at [809, 345] on div "00 : 00 00 : 25" at bounding box center [632, 363] width 958 height 53
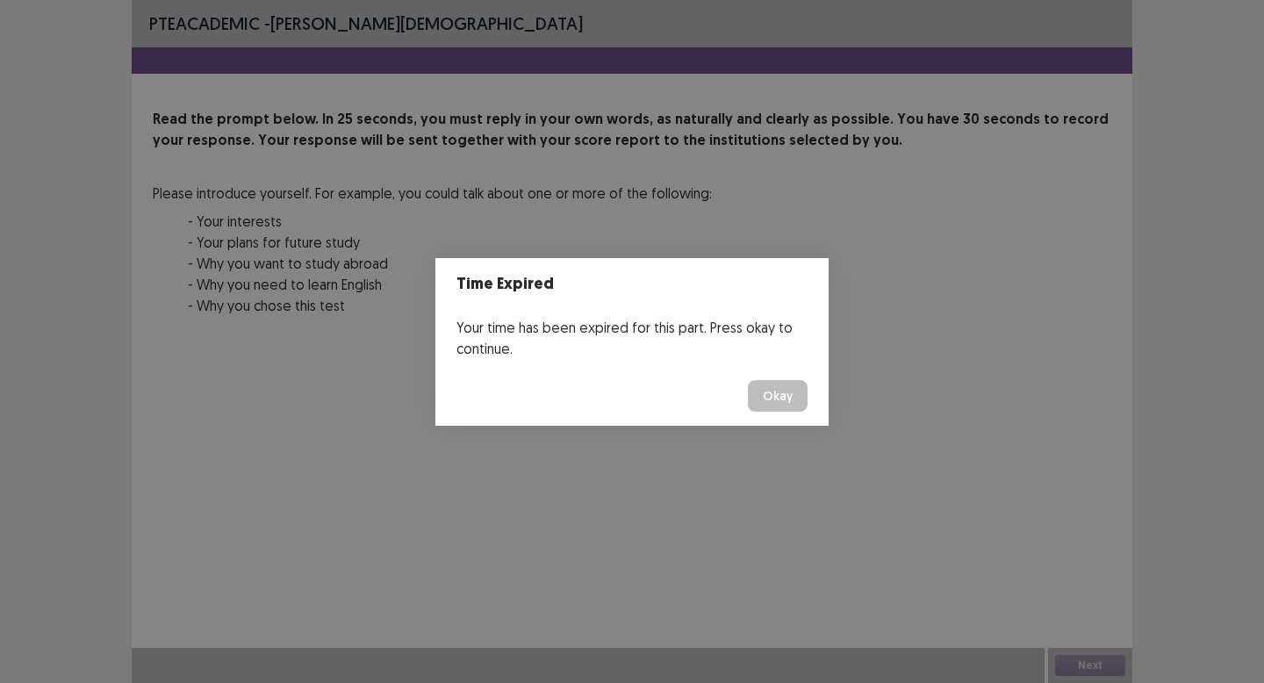
click at [777, 403] on button "Okay" at bounding box center [778, 396] width 60 height 32
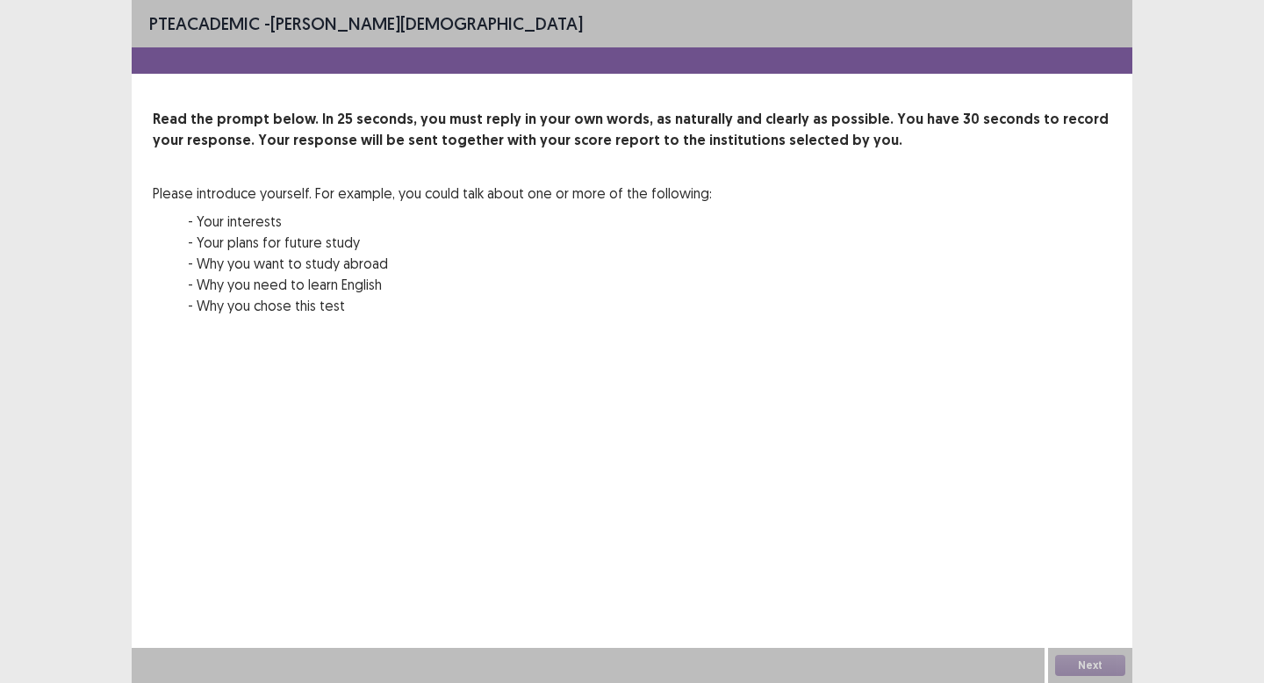
click at [1073, 669] on div "Next" at bounding box center [1090, 665] width 84 height 35
click at [882, 249] on div "Read the prompt below. In 25 seconds, you must reply in your own words, as natu…" at bounding box center [632, 223] width 958 height 228
click at [870, 390] on div "PTE academic - Lusi Evanti Read the prompt below. In 25 seconds, you must reply…" at bounding box center [632, 212] width 1000 height 425
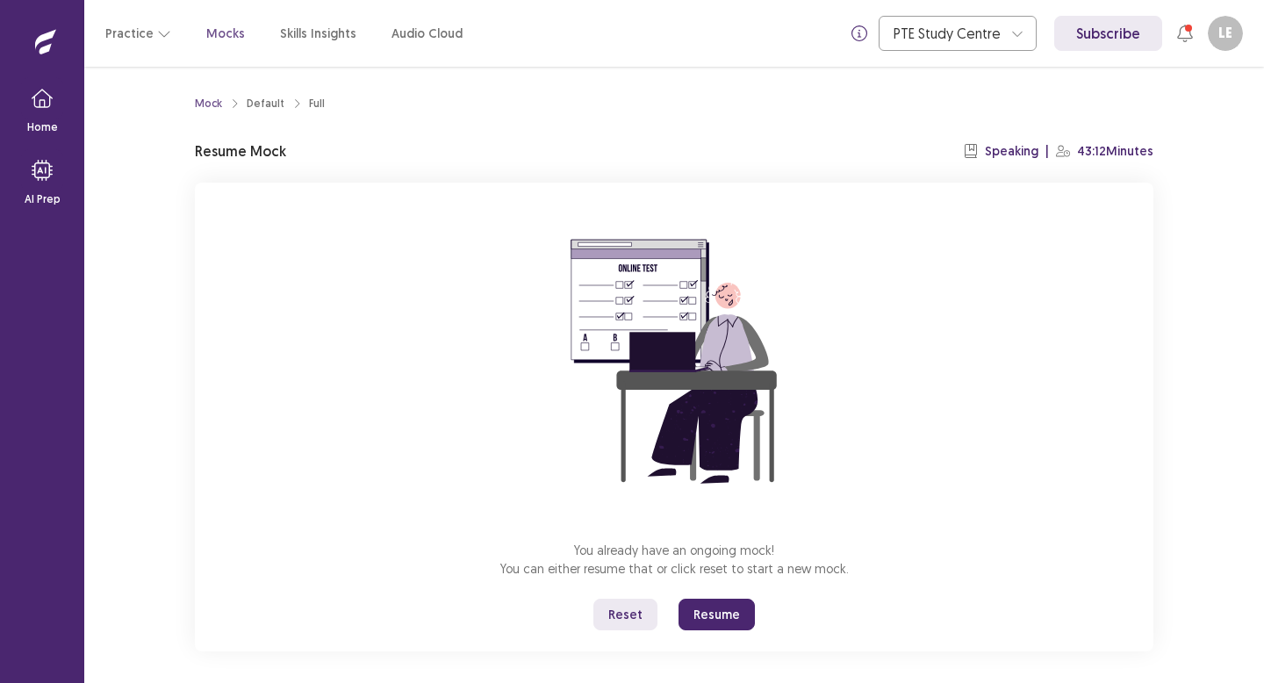
click at [633, 618] on button "Reset" at bounding box center [625, 614] width 64 height 32
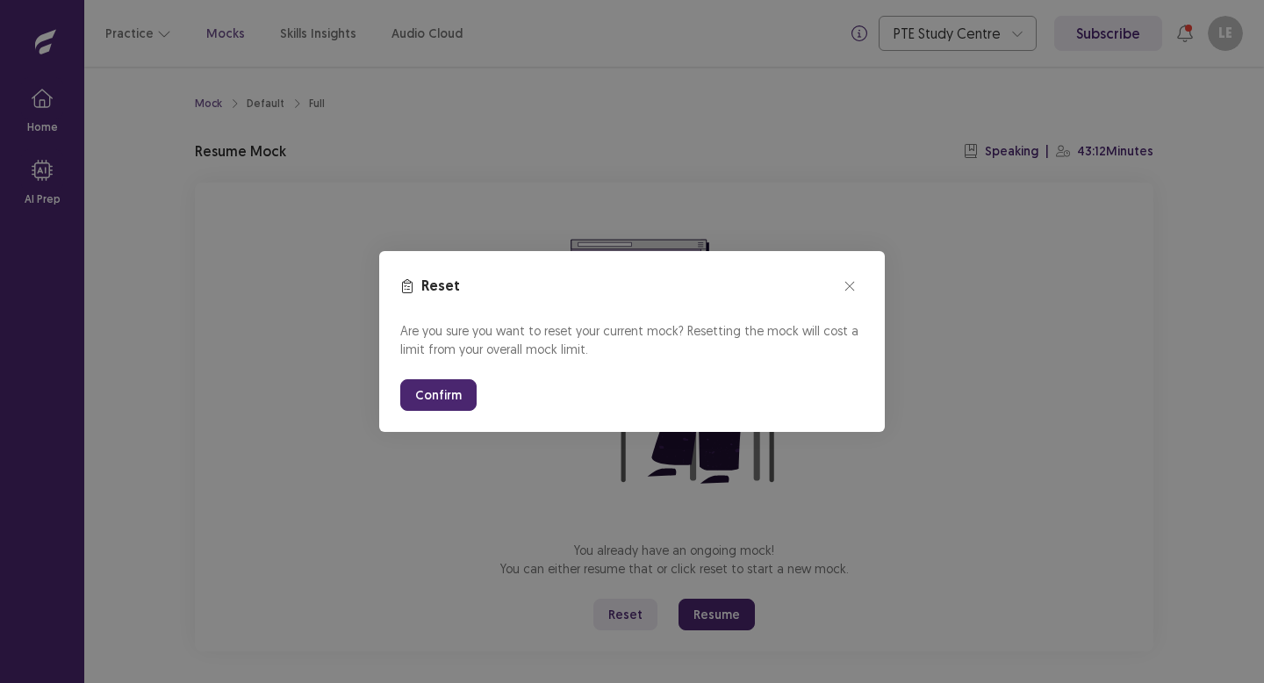
click at [441, 387] on button "Confirm" at bounding box center [438, 395] width 76 height 32
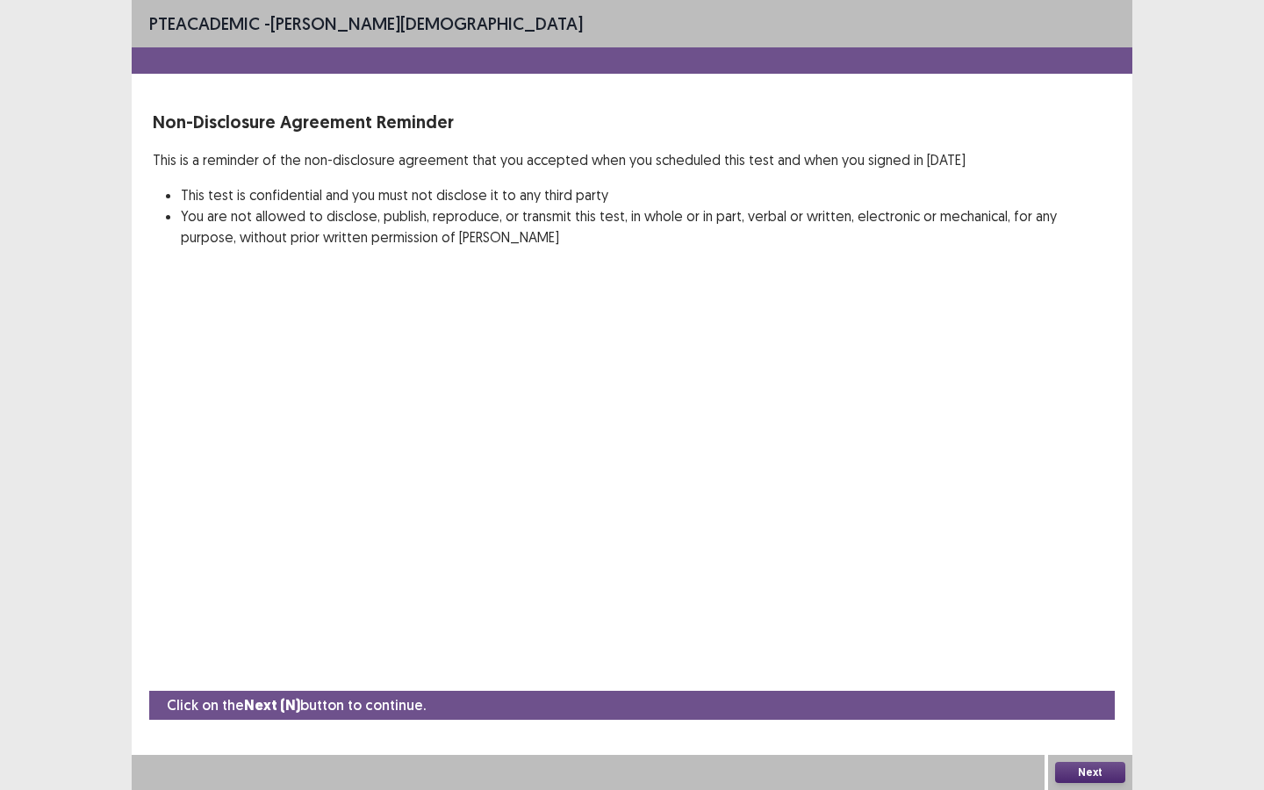
click at [1082, 682] on button "Next" at bounding box center [1090, 772] width 70 height 21
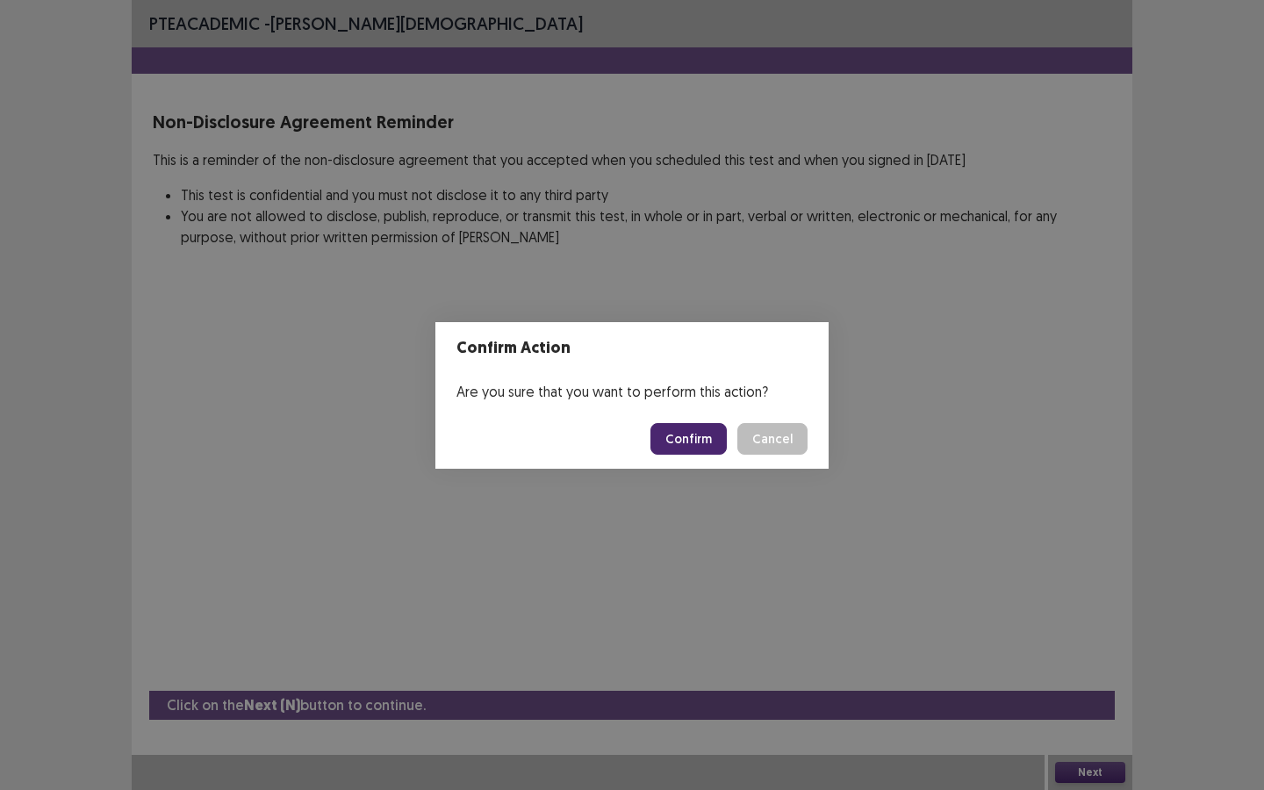
click at [705, 441] on button "Confirm" at bounding box center [688, 439] width 76 height 32
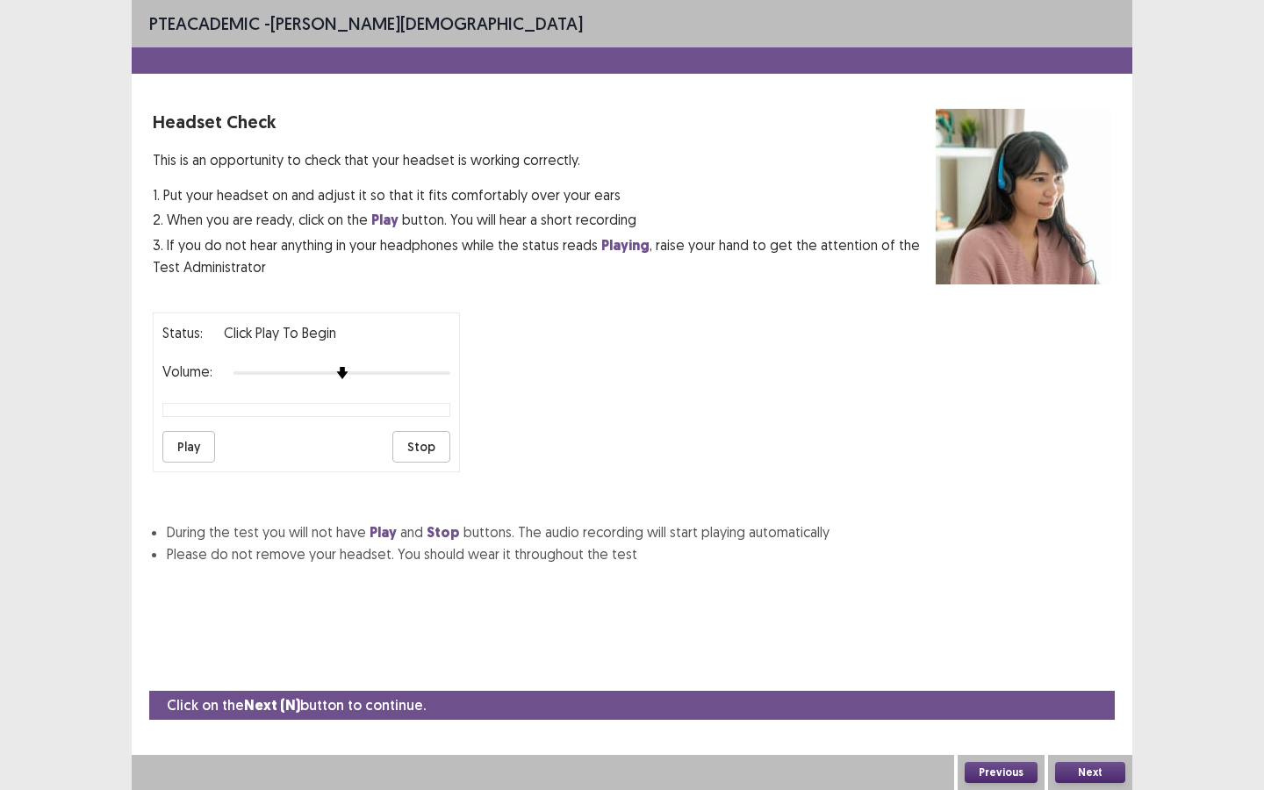
click at [1078, 682] on button "Next" at bounding box center [1090, 772] width 70 height 21
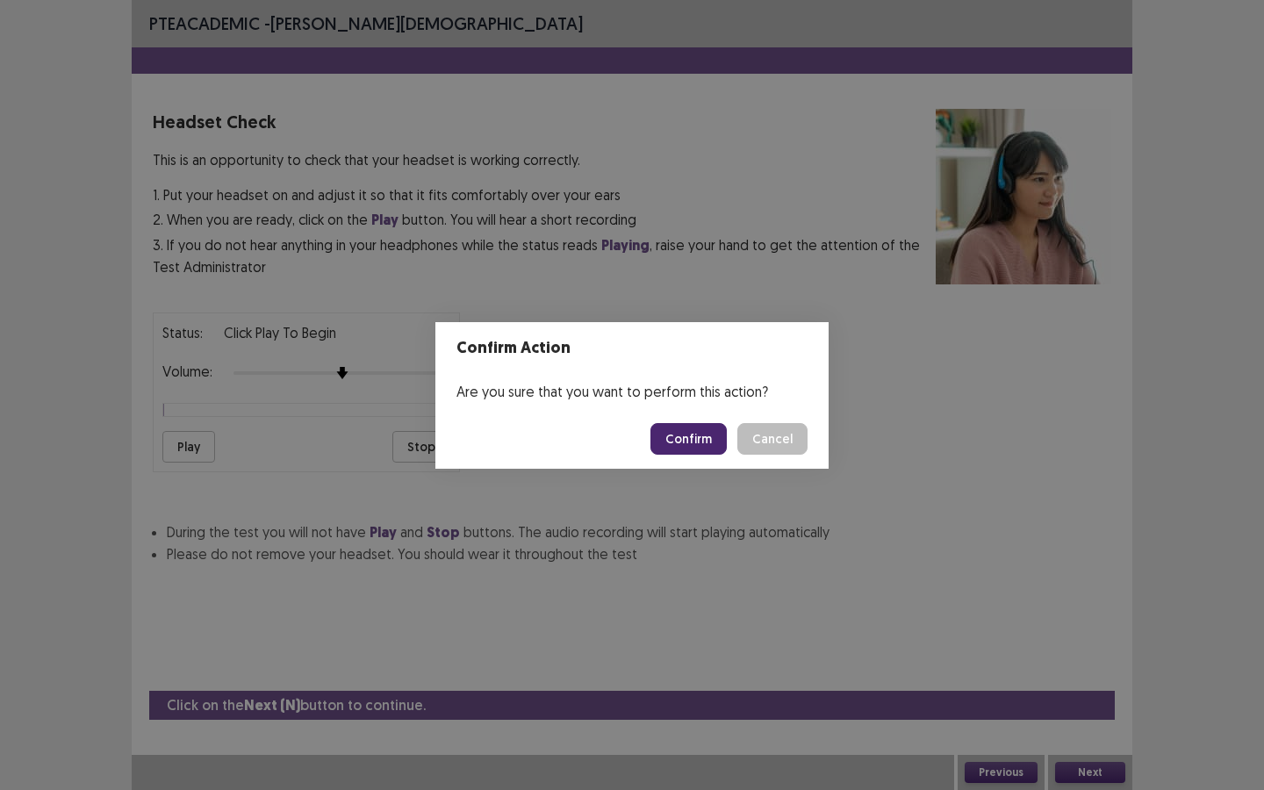
click at [676, 431] on button "Confirm" at bounding box center [688, 439] width 76 height 32
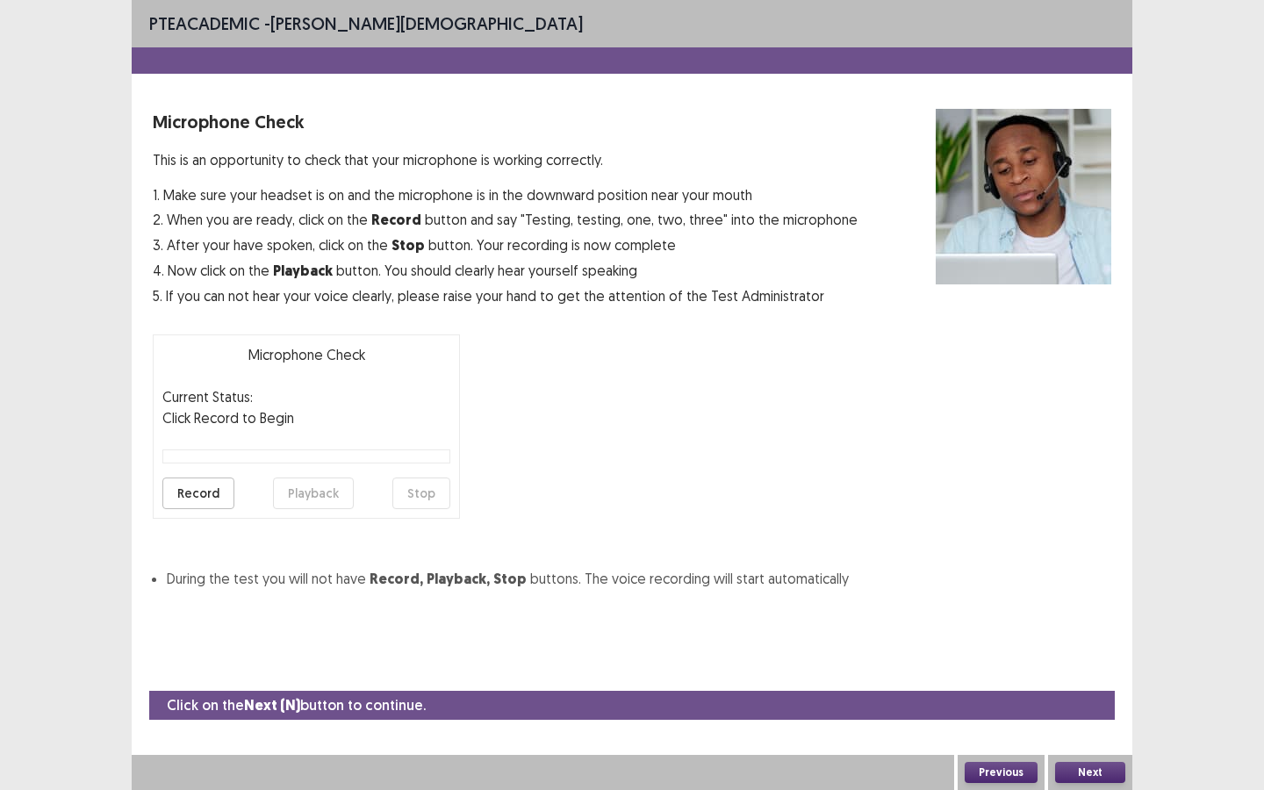
click at [1072, 682] on button "Next" at bounding box center [1090, 772] width 70 height 21
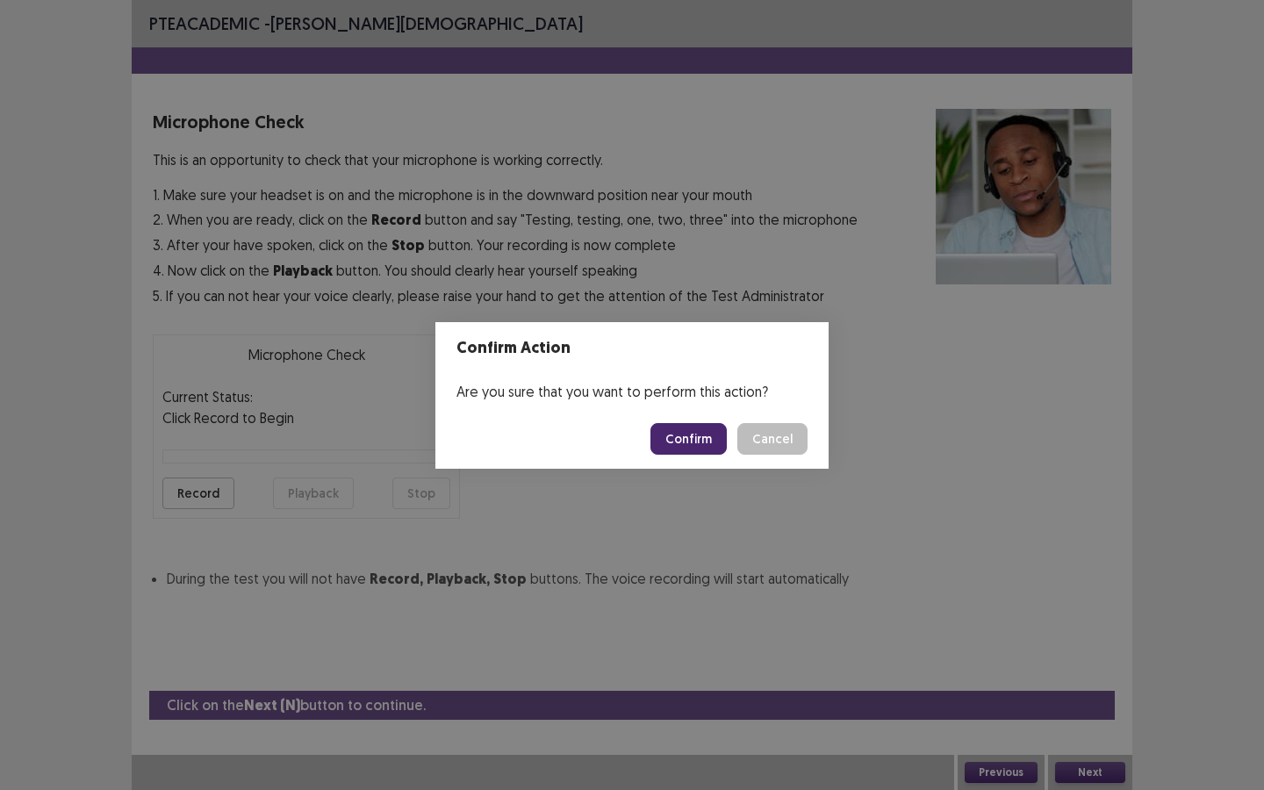
click at [698, 447] on button "Confirm" at bounding box center [688, 439] width 76 height 32
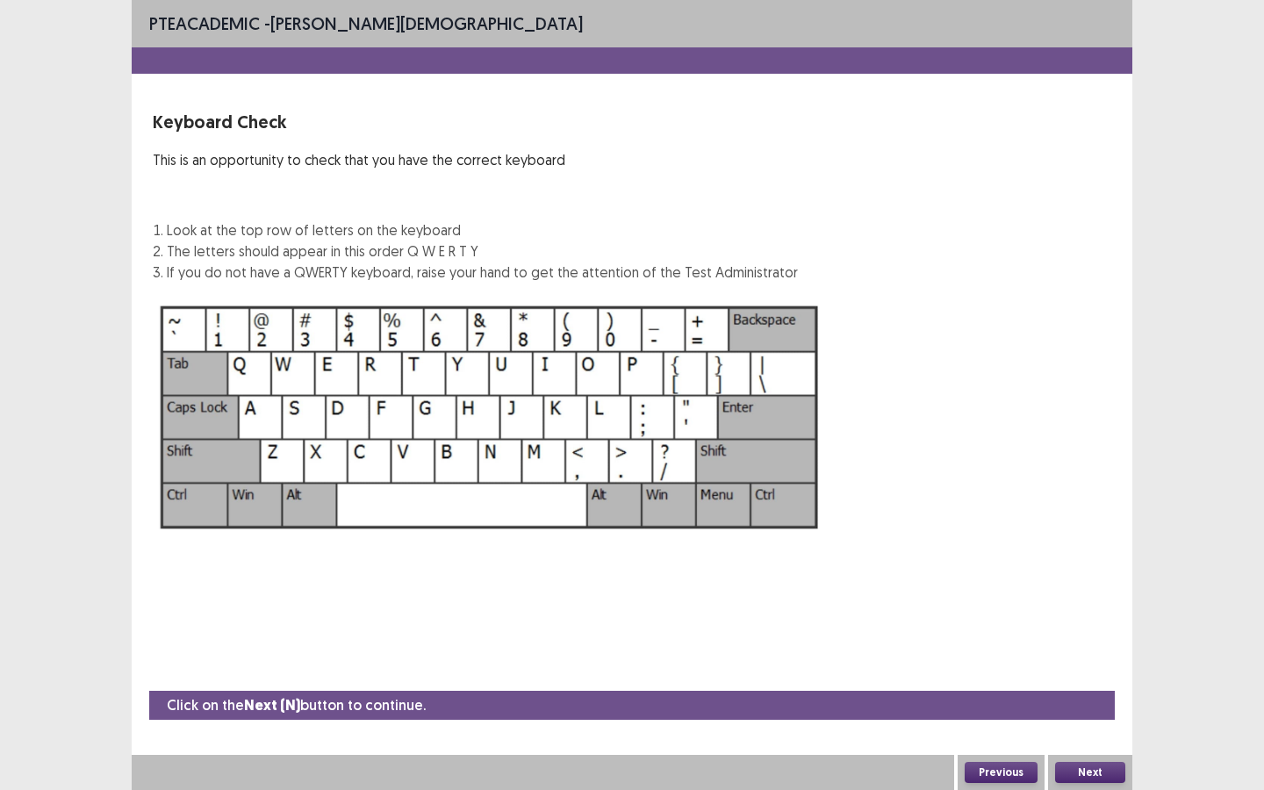
click at [1104, 682] on button "Next" at bounding box center [1090, 772] width 70 height 21
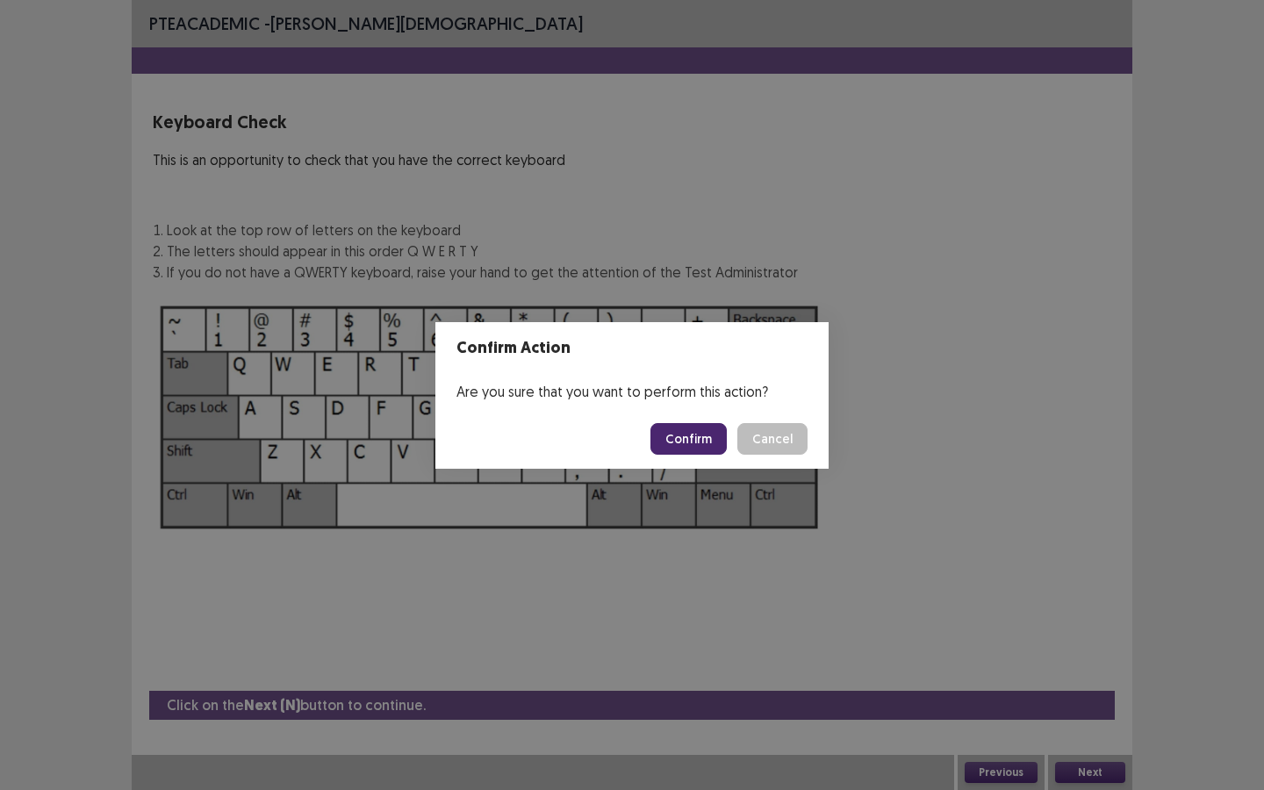
click at [679, 436] on button "Confirm" at bounding box center [688, 439] width 76 height 32
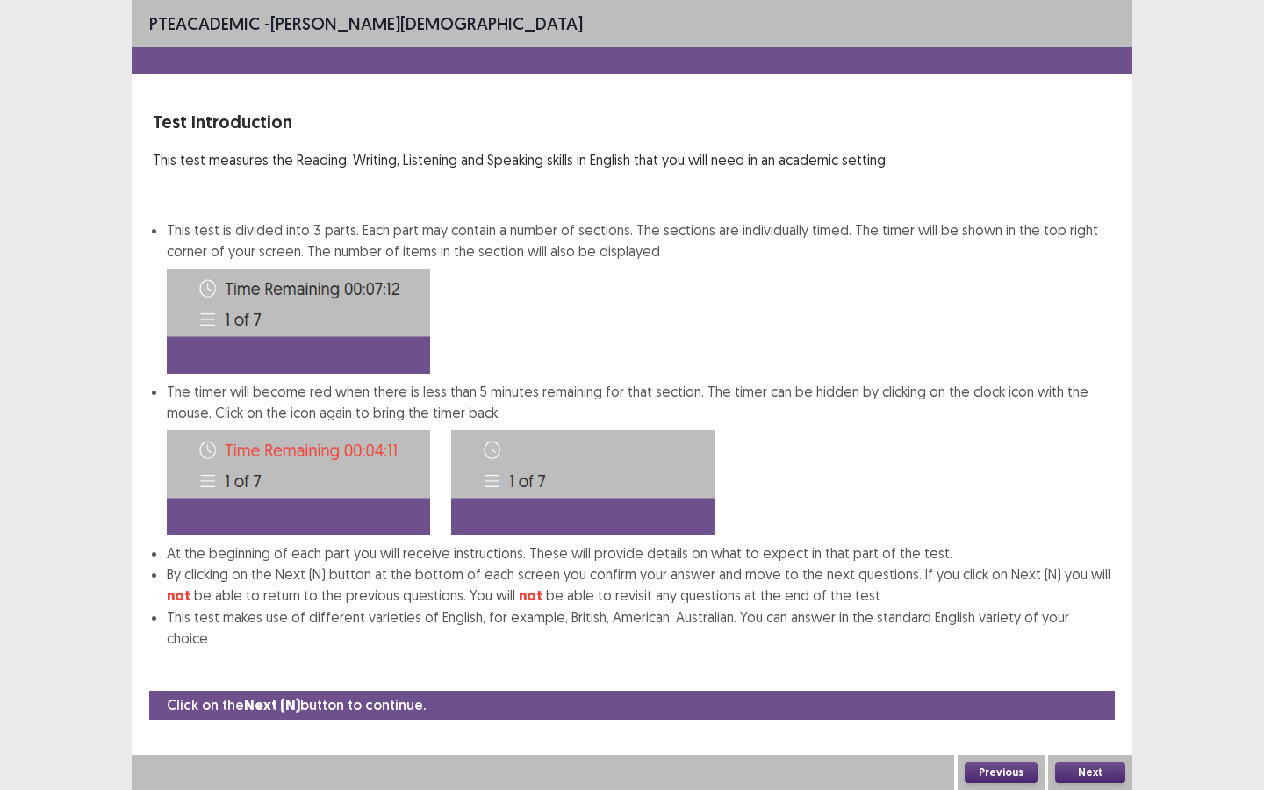
click at [1097, 682] on button "Next" at bounding box center [1090, 772] width 70 height 21
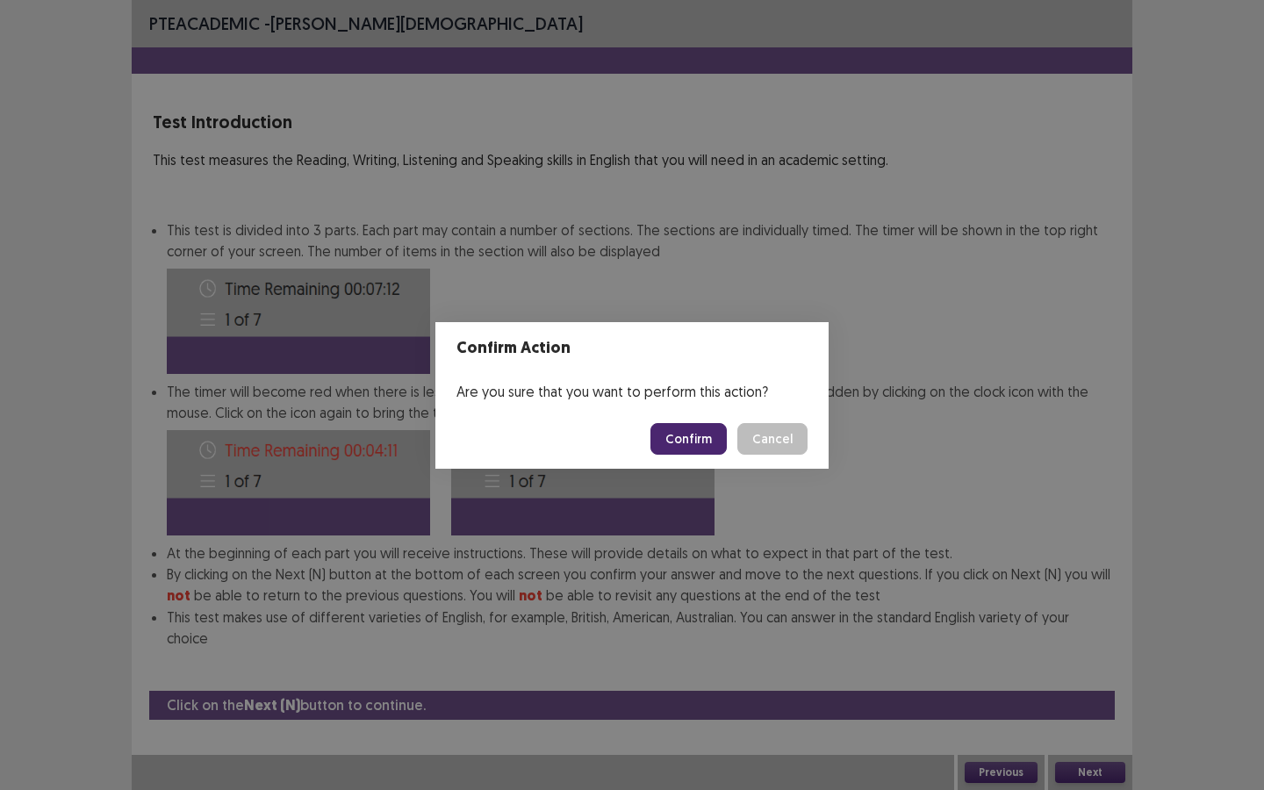
click at [699, 439] on button "Confirm" at bounding box center [688, 439] width 76 height 32
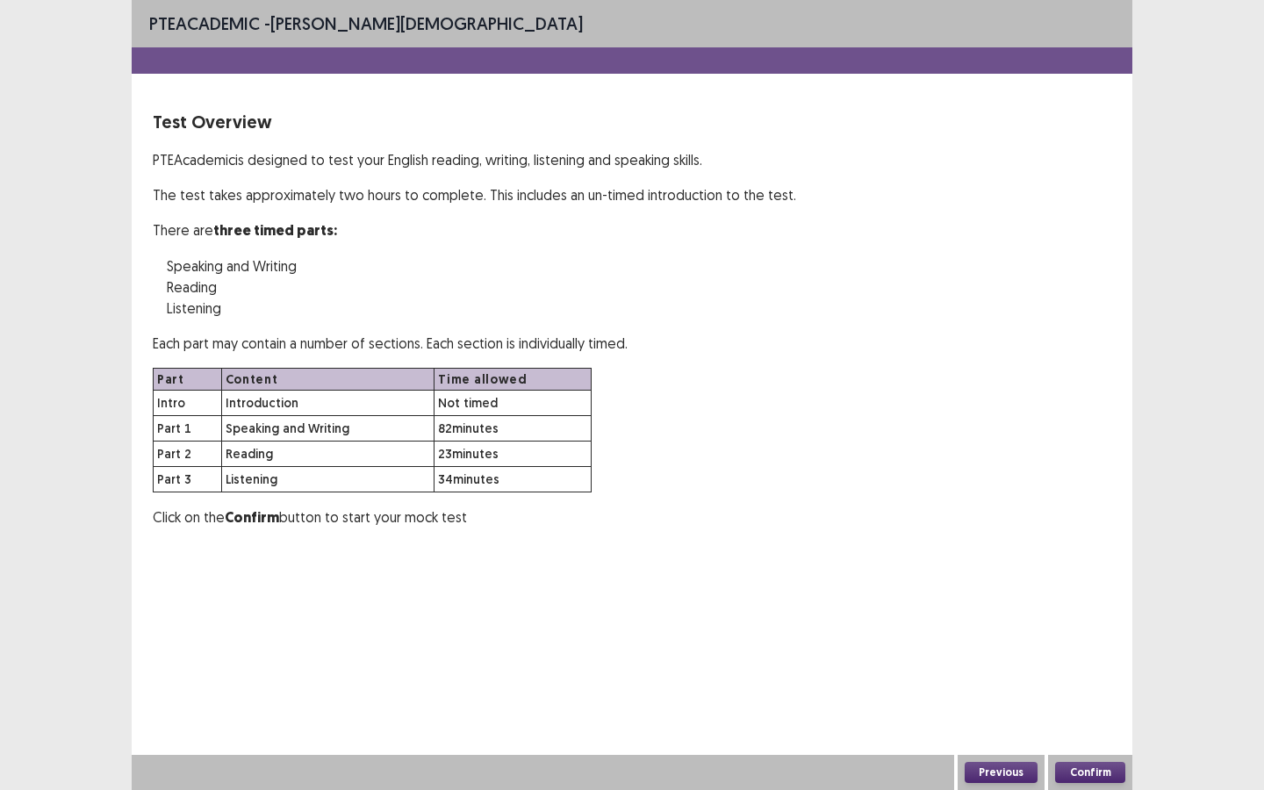
click at [1078, 682] on button "Confirm" at bounding box center [1090, 772] width 70 height 21
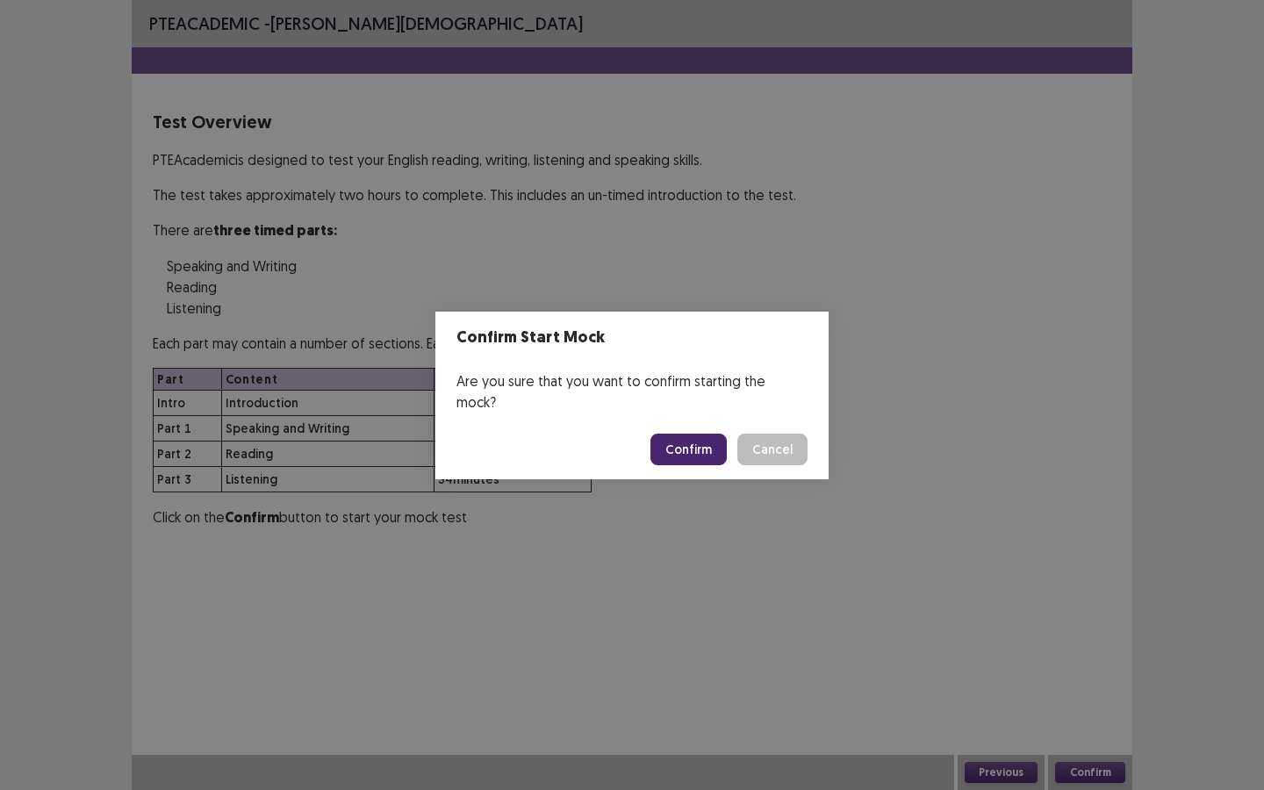
click at [704, 433] on button "Confirm" at bounding box center [688, 449] width 76 height 32
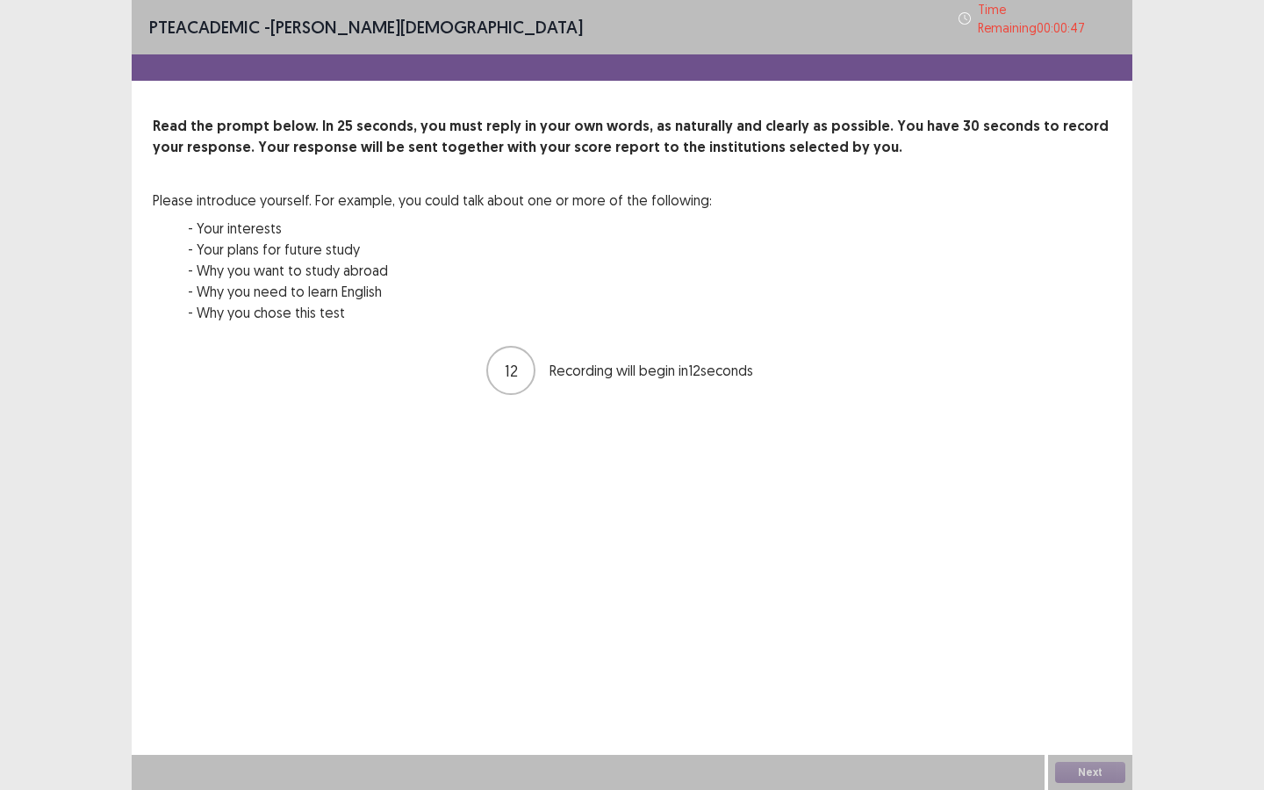
click at [977, 368] on div "12 Recording will begin in 12 seconds" at bounding box center [632, 370] width 958 height 53
click at [1079, 682] on div "Next" at bounding box center [1090, 772] width 84 height 35
click at [972, 302] on div "Read the prompt below. In 25 seconds, you must reply in your own words, as natu…" at bounding box center [632, 230] width 958 height 228
